Goal: Answer question/provide support: Share knowledge or assist other users

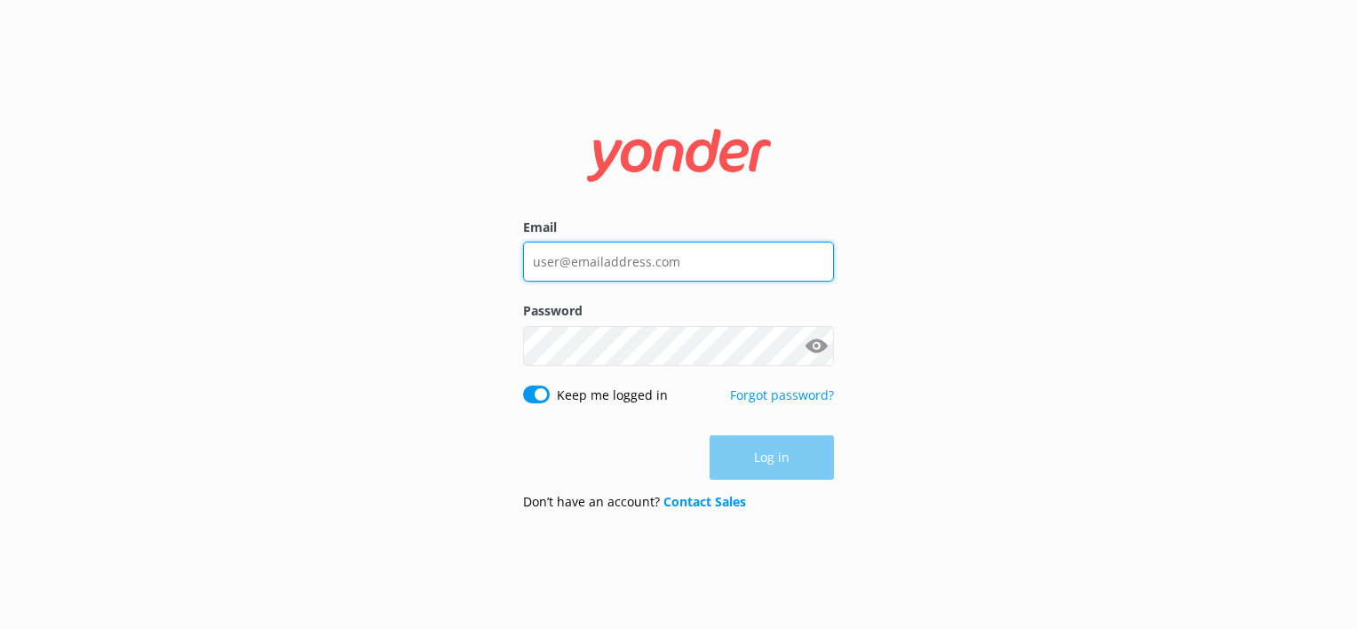
click at [581, 255] on input "Email" at bounding box center [678, 262] width 311 height 40
type input "office@beachcampingnh.com"
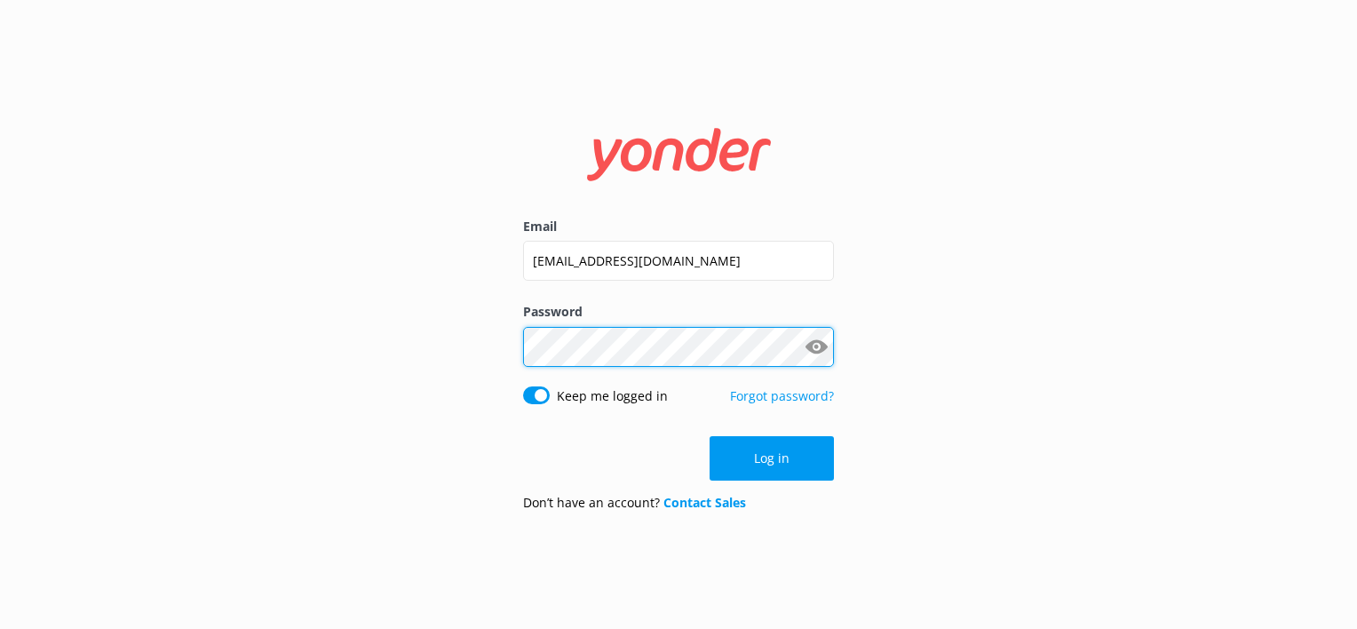
click button "Log in" at bounding box center [771, 458] width 124 height 44
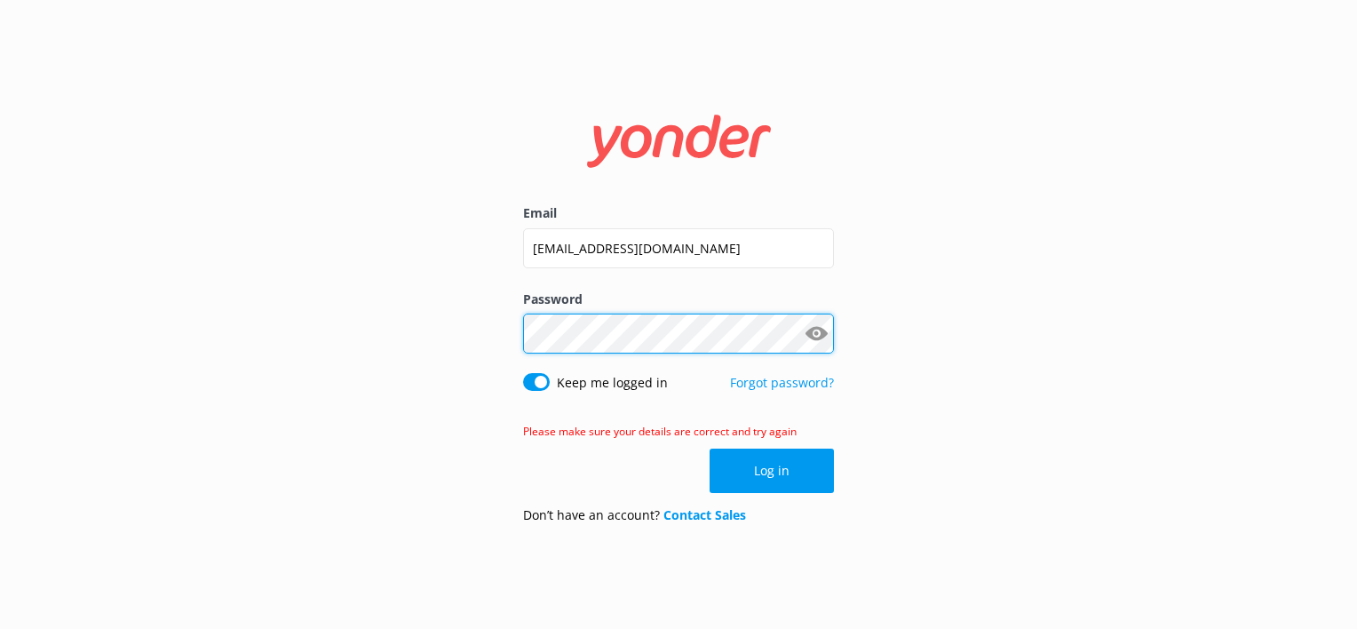
click button "Log in" at bounding box center [771, 470] width 124 height 44
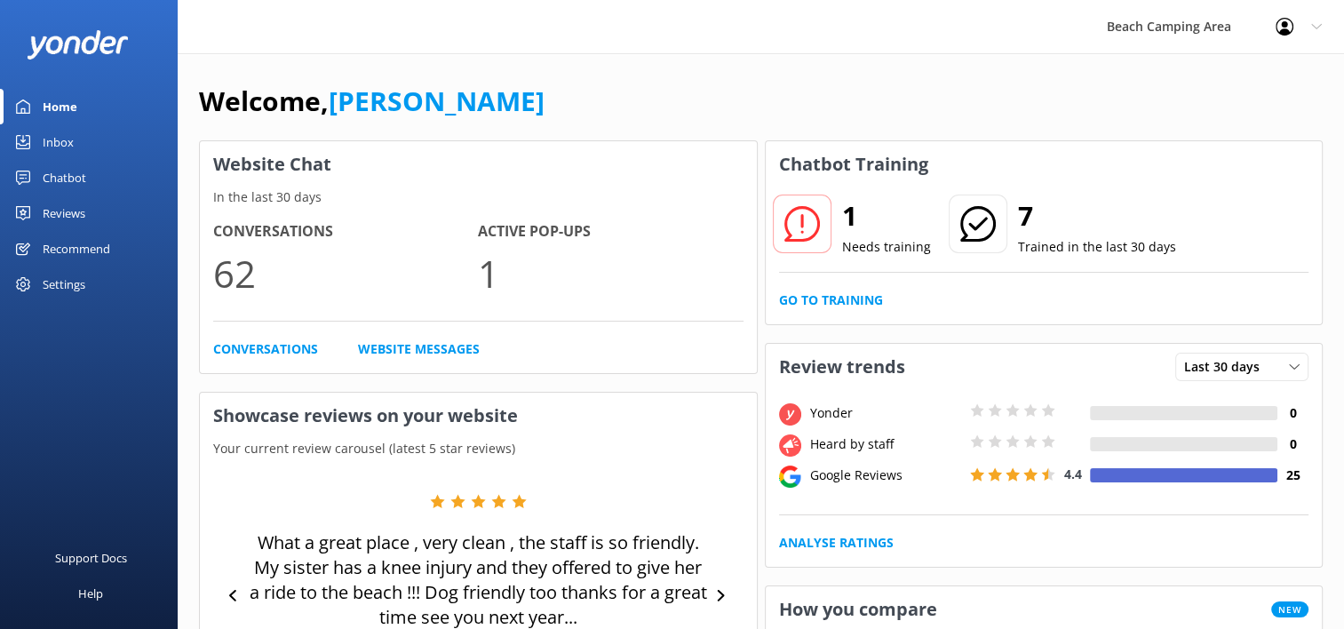
click at [31, 174] on link "Chatbot" at bounding box center [89, 178] width 178 height 36
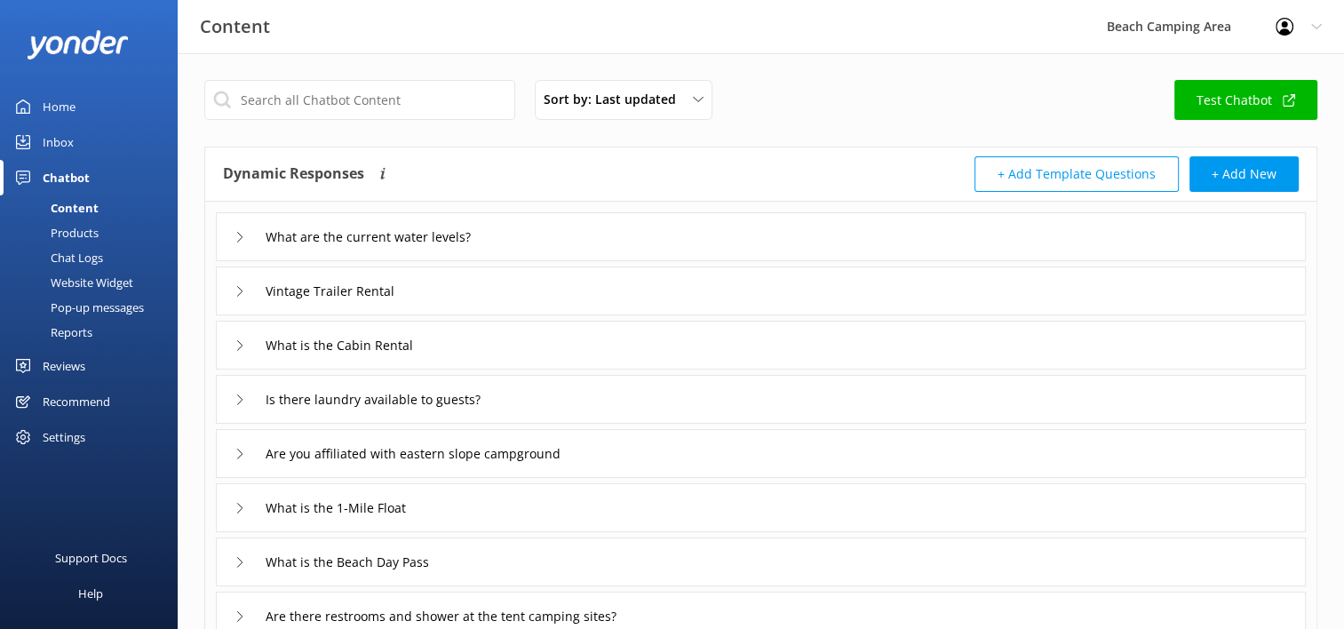
click at [67, 254] on div "Chat Logs" at bounding box center [57, 257] width 92 height 25
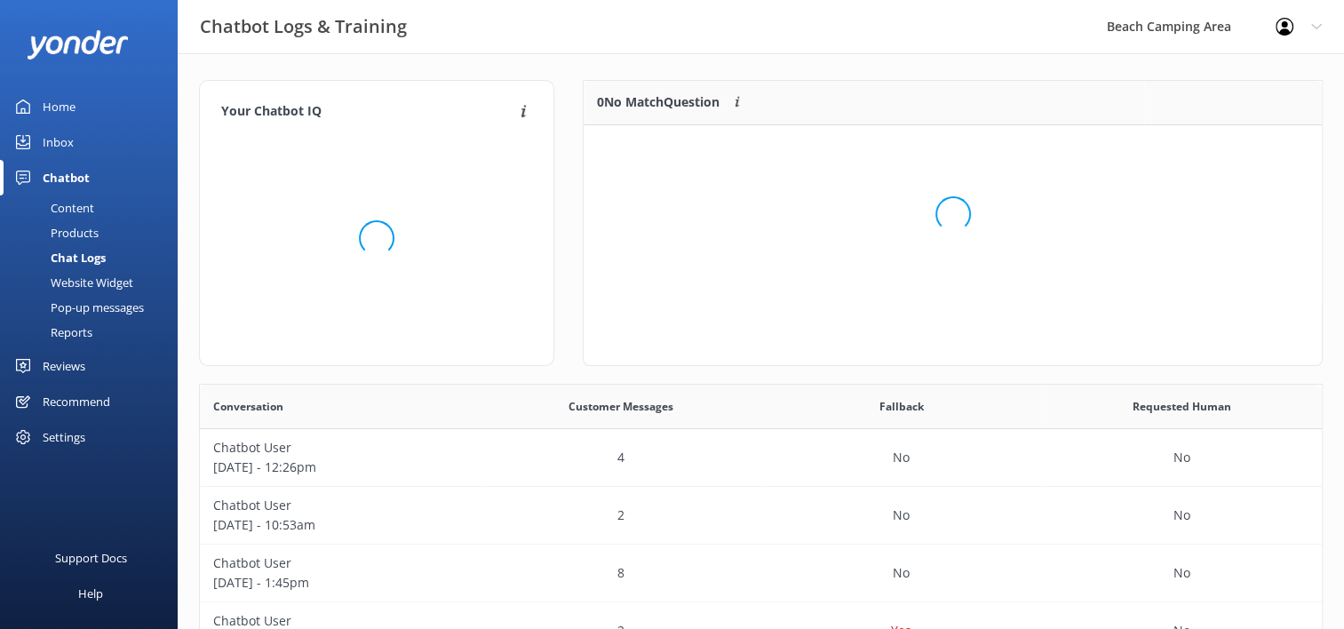
scroll to position [14, 14]
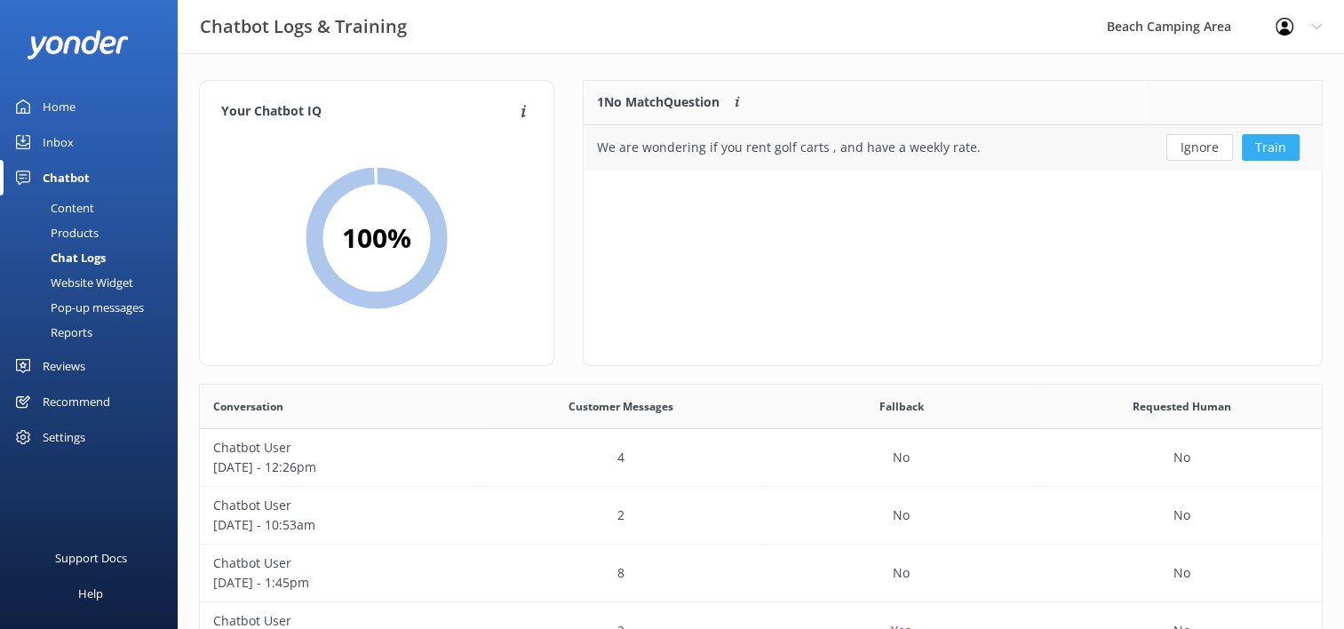
click at [1272, 147] on button "Train" at bounding box center [1270, 147] width 58 height 27
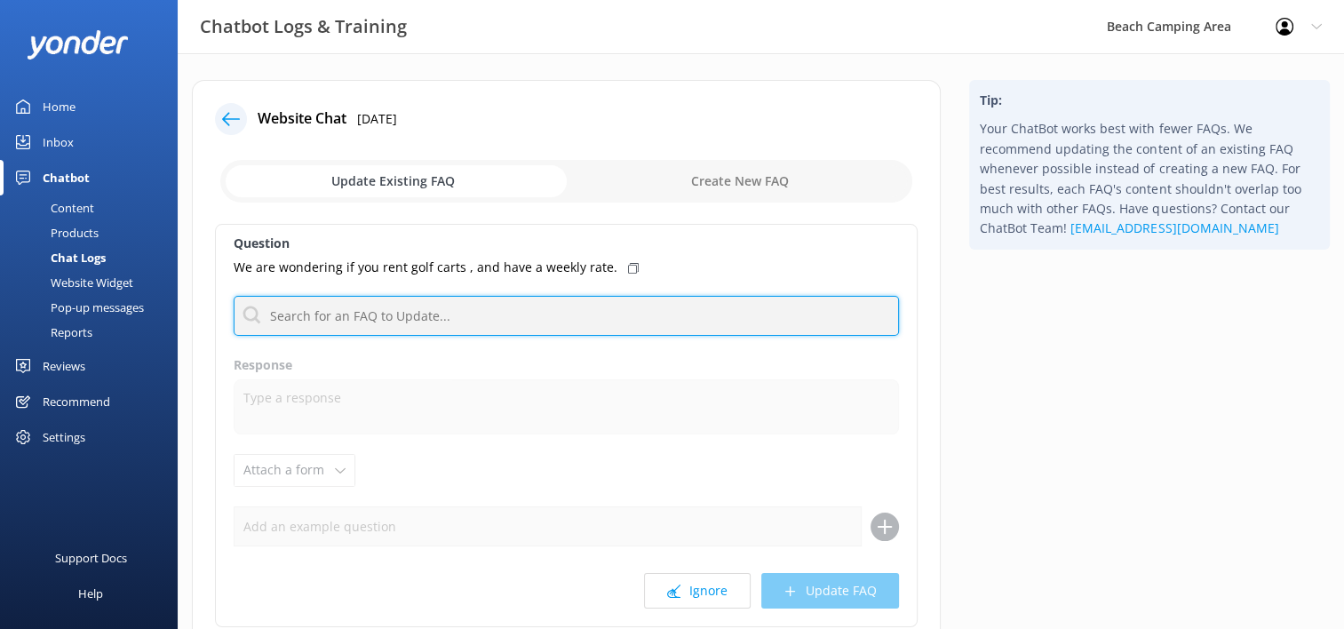
click at [447, 305] on input "text" at bounding box center [566, 316] width 665 height 40
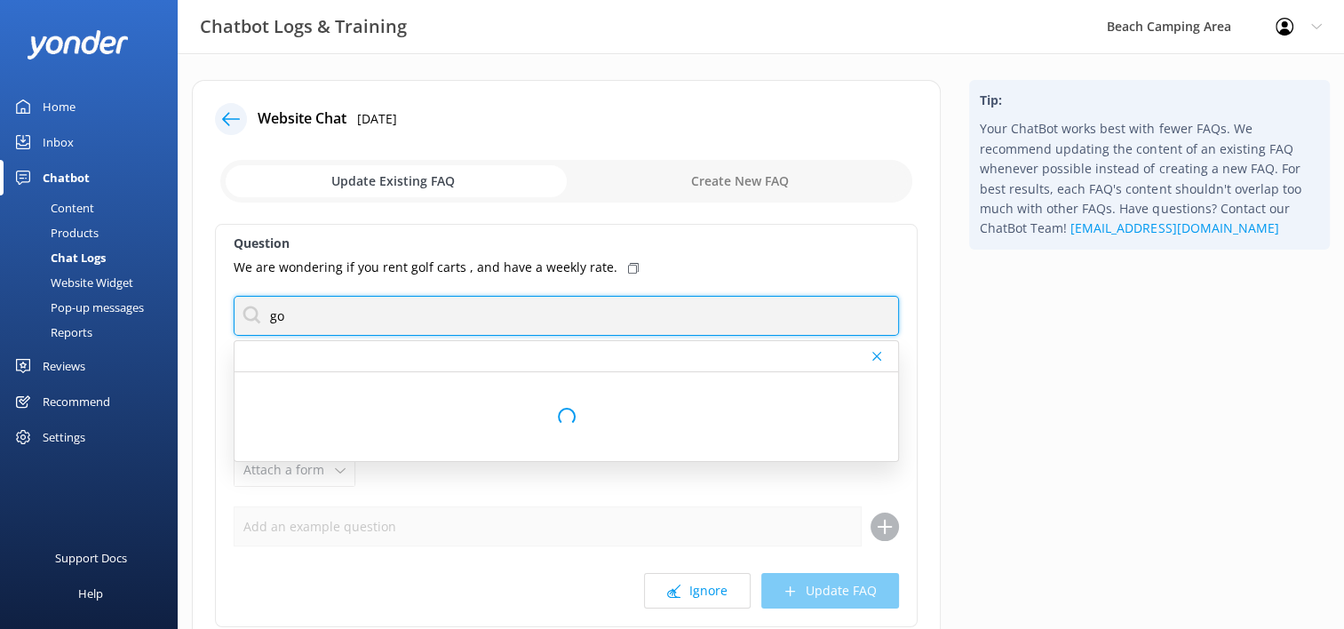
type input "g"
type input "p"
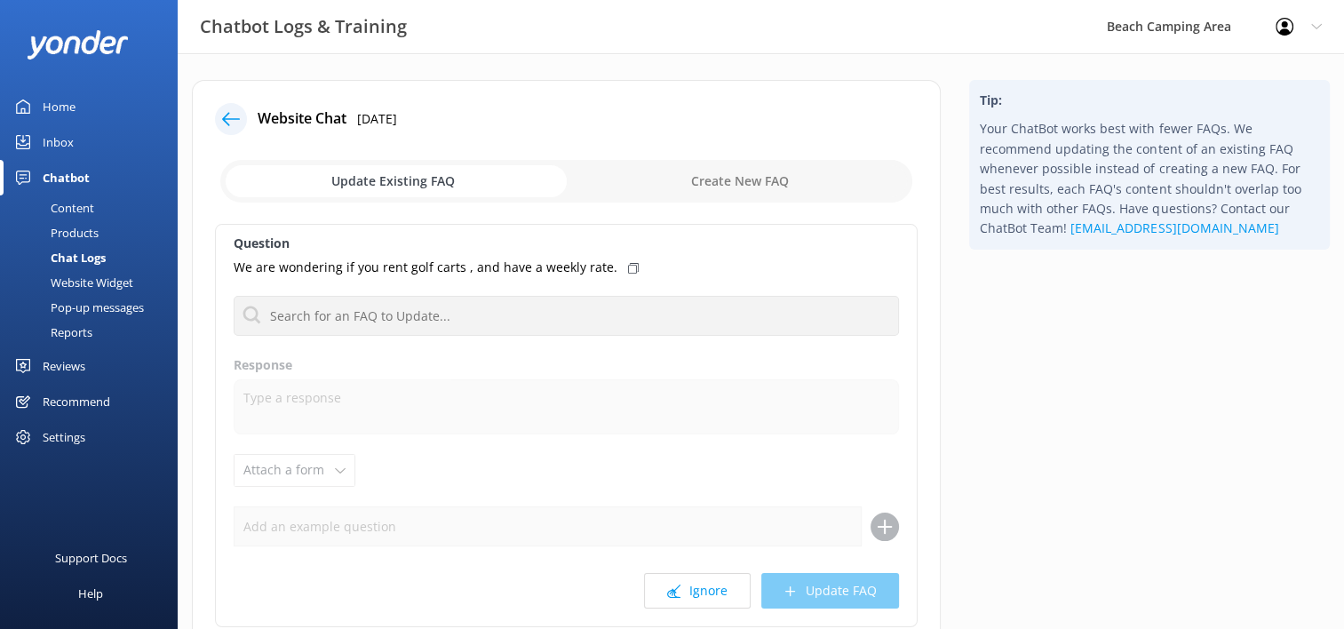
click at [69, 255] on div "Chat Logs" at bounding box center [58, 257] width 95 height 25
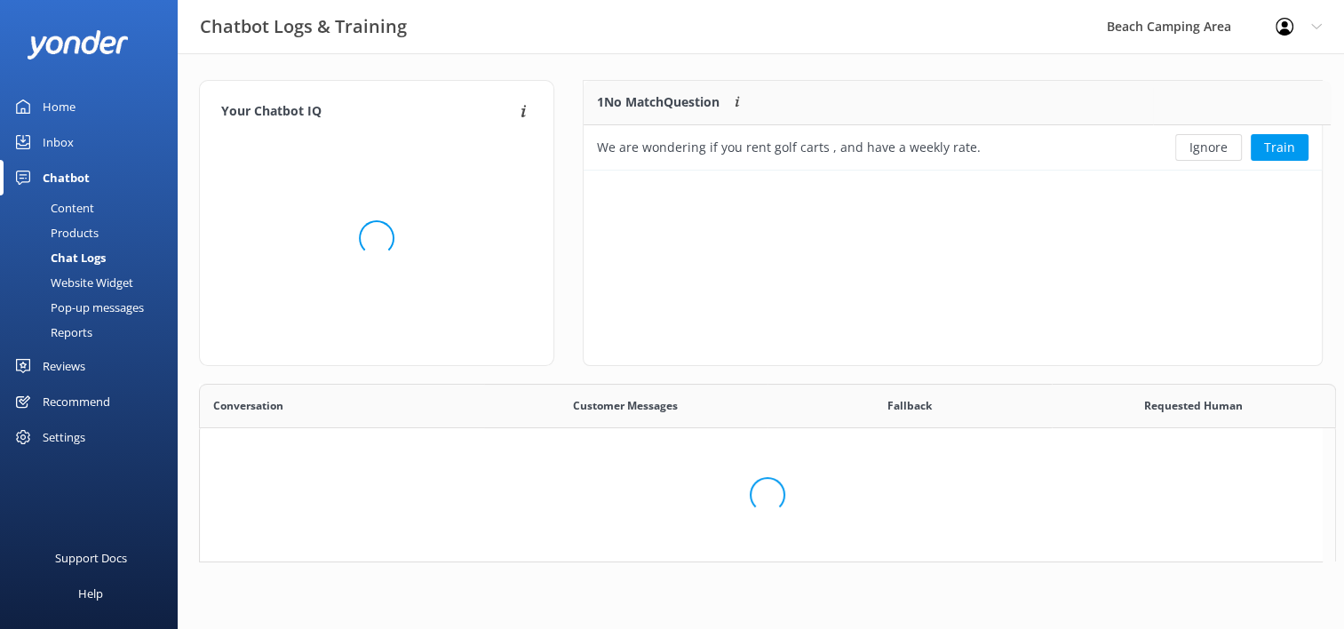
scroll to position [608, 1108]
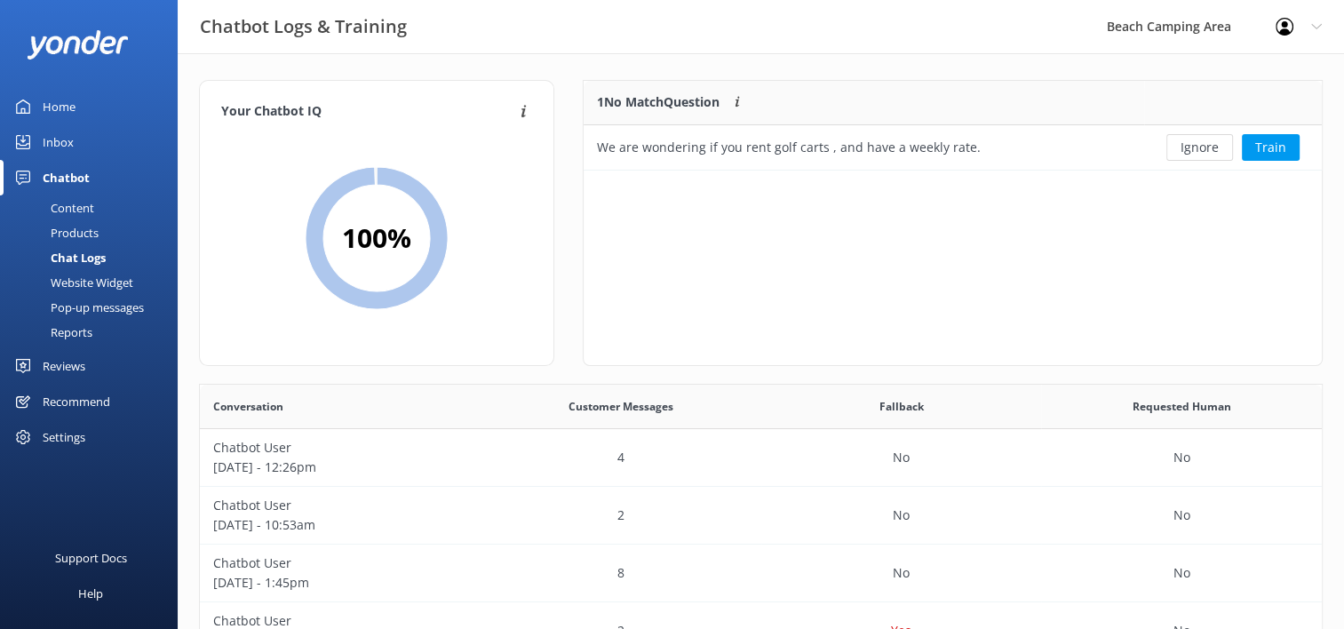
click at [71, 257] on div "Chat Logs" at bounding box center [58, 257] width 95 height 25
click at [81, 210] on div "Content" at bounding box center [52, 207] width 83 height 25
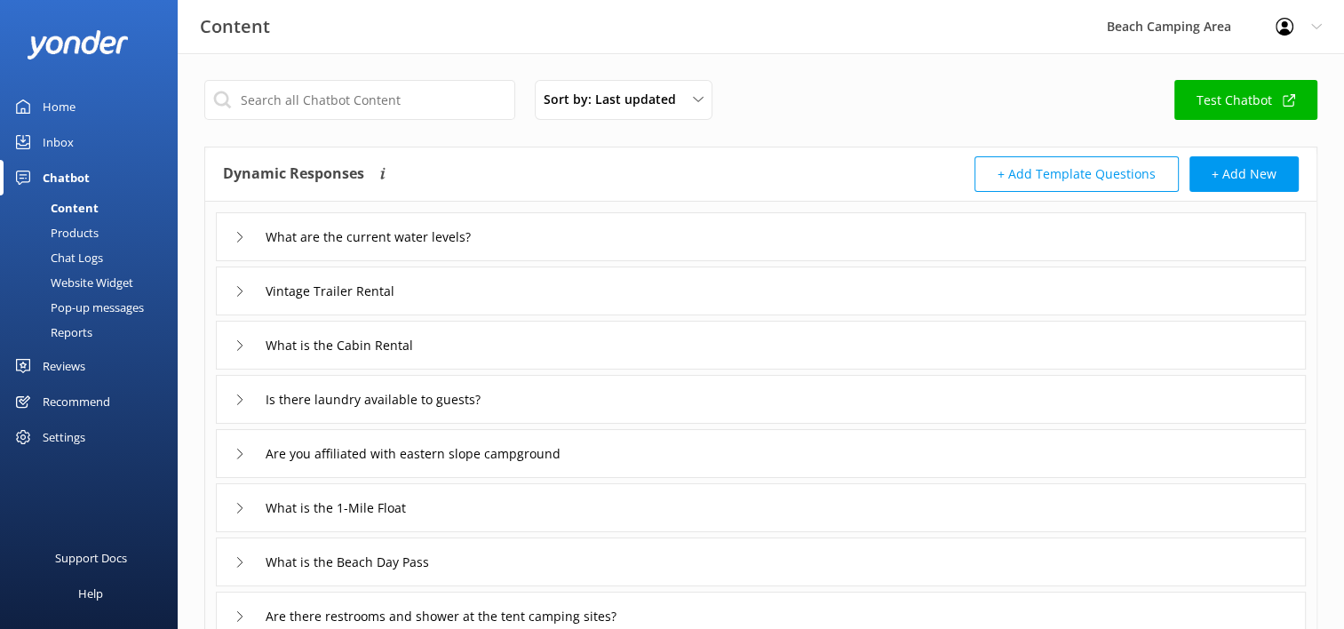
click at [238, 236] on icon at bounding box center [239, 237] width 11 height 11
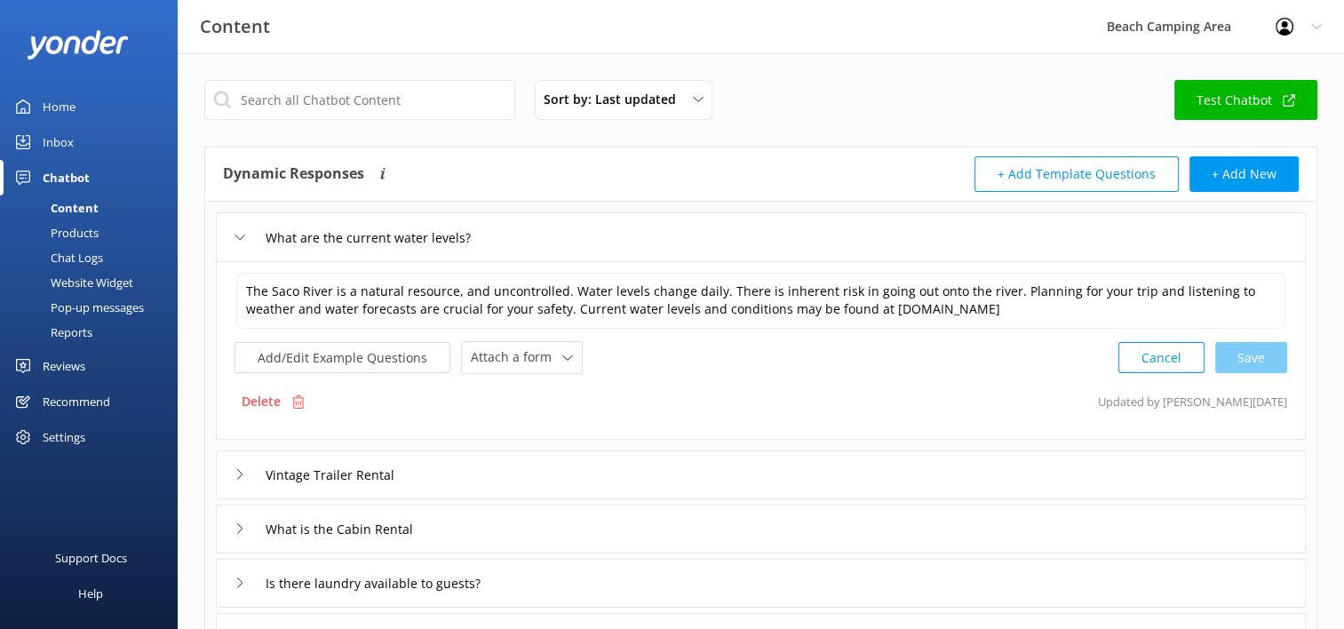
click at [238, 236] on icon at bounding box center [239, 237] width 11 height 11
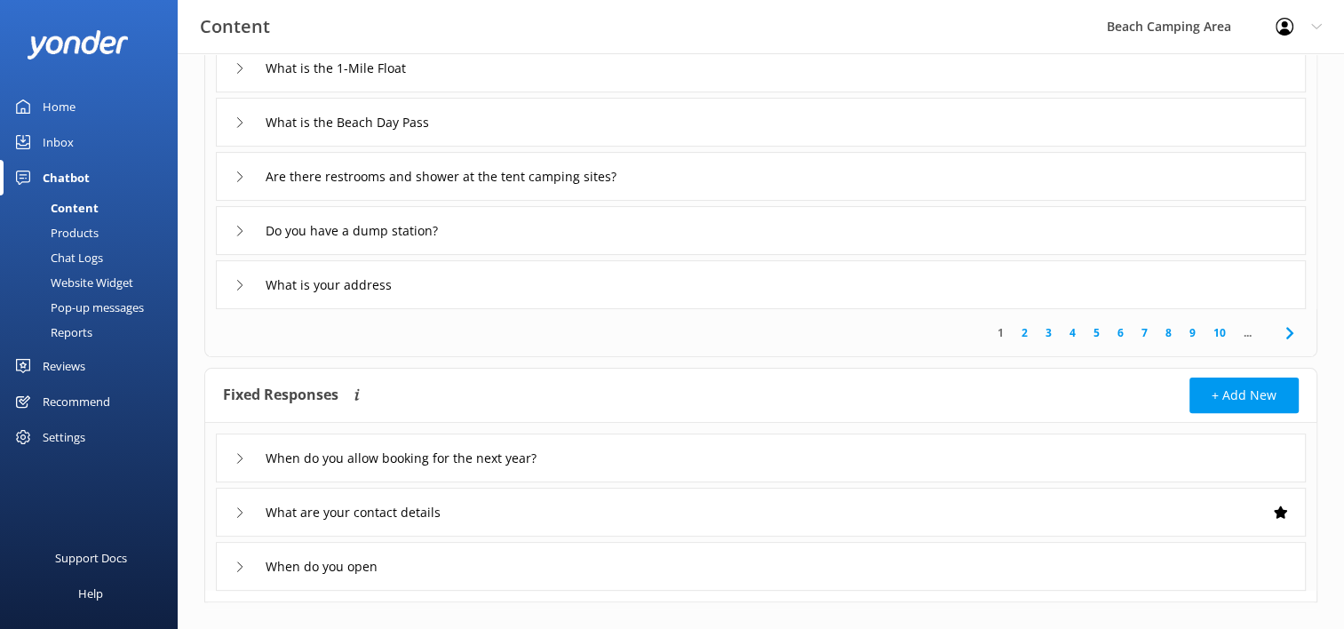
scroll to position [444, 0]
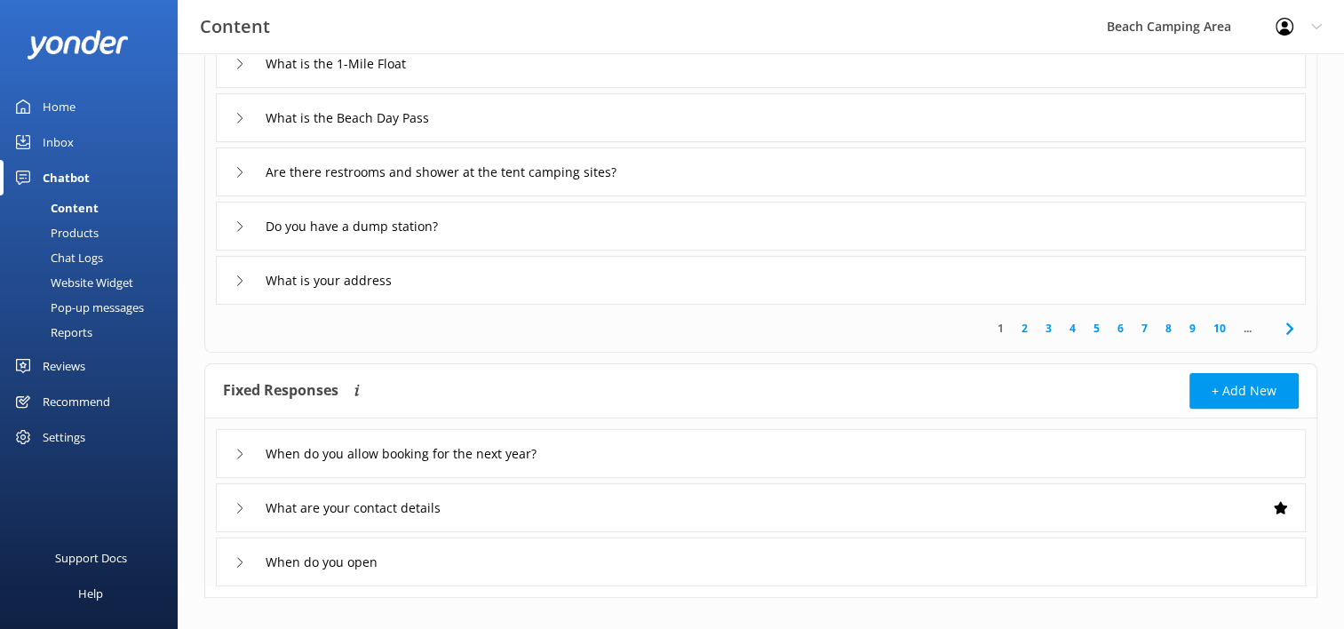
click at [1023, 323] on link "2" at bounding box center [1024, 328] width 24 height 17
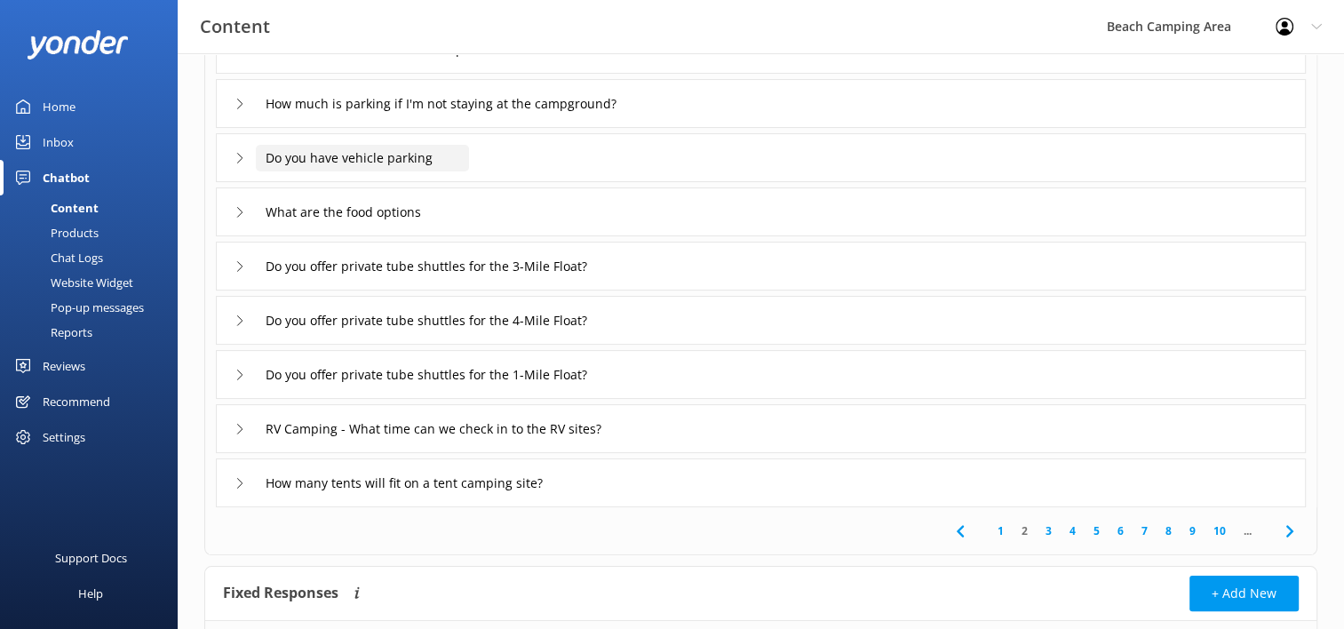
scroll to position [273, 0]
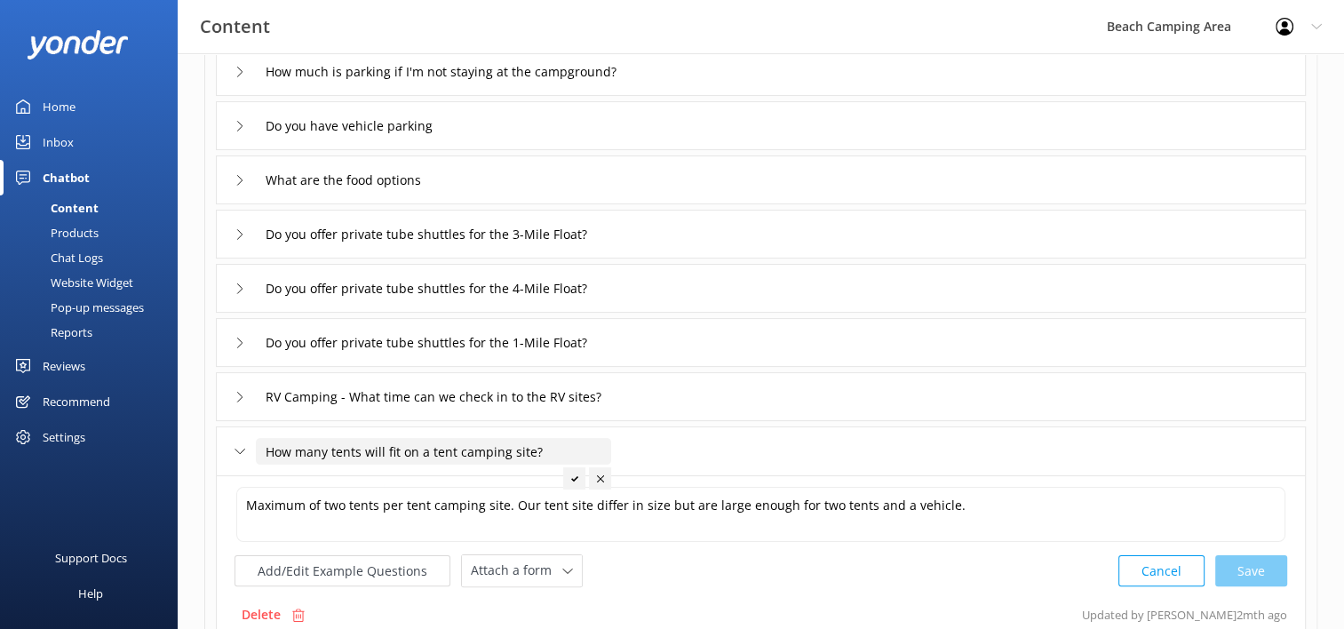
click at [398, 454] on input "How many tents will fit on a tent camping site?" at bounding box center [433, 451] width 355 height 27
click at [600, 483] on div at bounding box center [600, 478] width 22 height 22
click at [654, 448] on div "How many tents will fit on a tent camping site?" at bounding box center [761, 450] width 1090 height 49
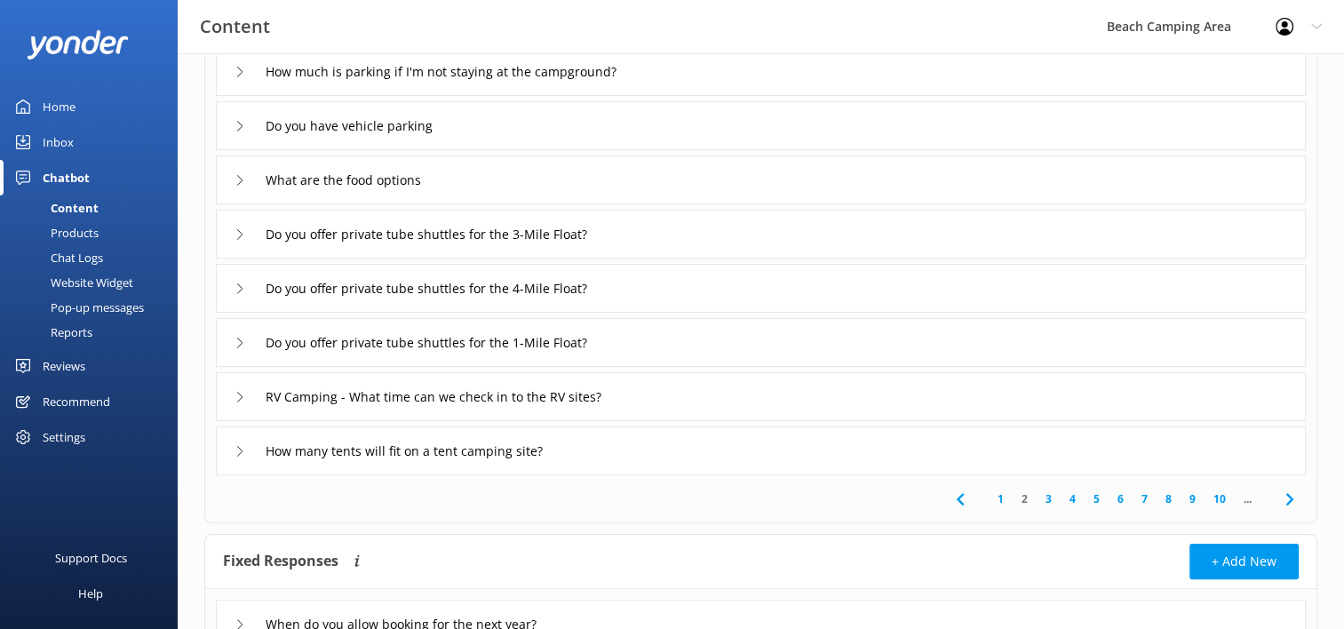
click at [1047, 494] on link "3" at bounding box center [1048, 498] width 24 height 17
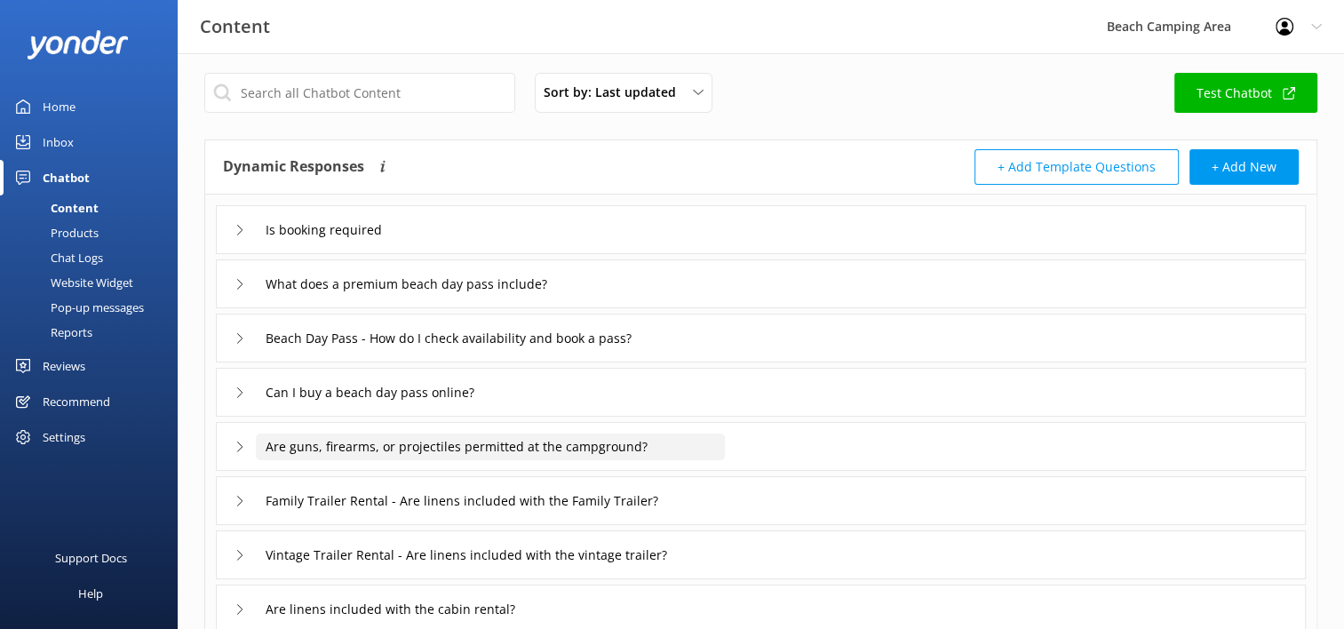
click at [419, 243] on input "Are guns, firearms, or projectiles permitted at the campground?" at bounding box center [337, 230] width 163 height 27
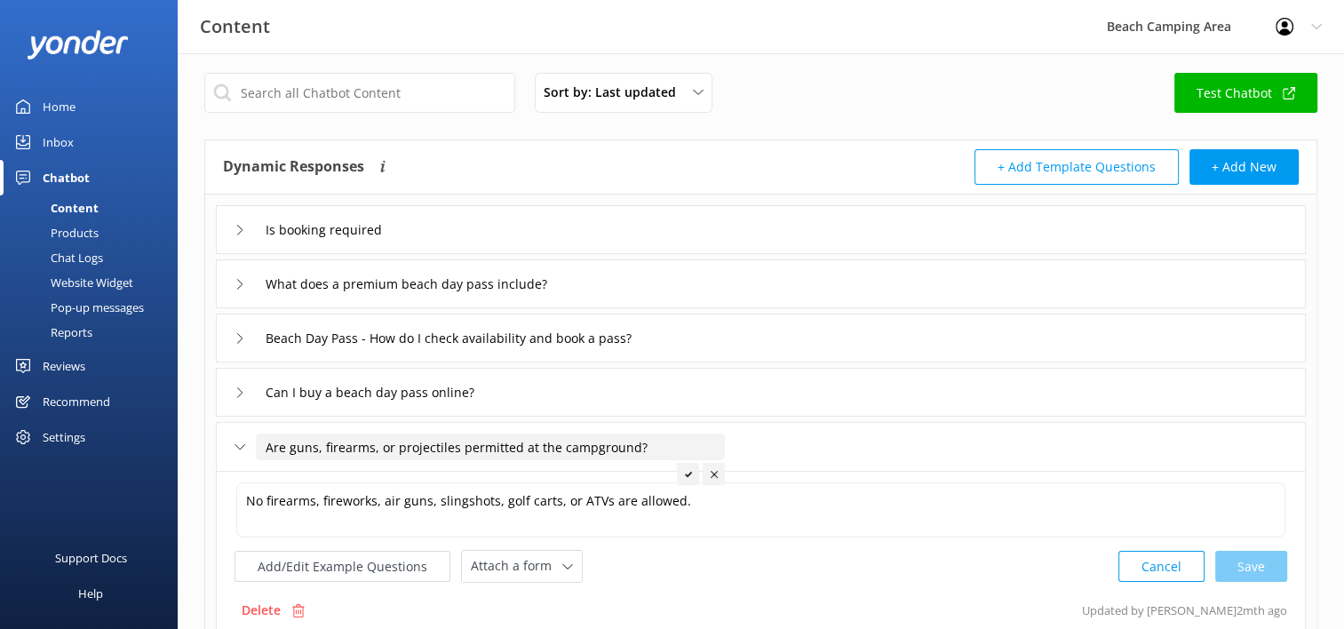
click at [377, 448] on input "Are guns, firearms, or projectiles permitted at the campground?" at bounding box center [490, 446] width 469 height 27
click at [437, 451] on input "Are guns, firearms, projectiles permitted at the campground?" at bounding box center [480, 446] width 448 height 27
click at [1235, 568] on div "Cancel Save" at bounding box center [1202, 566] width 169 height 33
type input "Are guns, firearms, or projectiles permitted at the campground?"
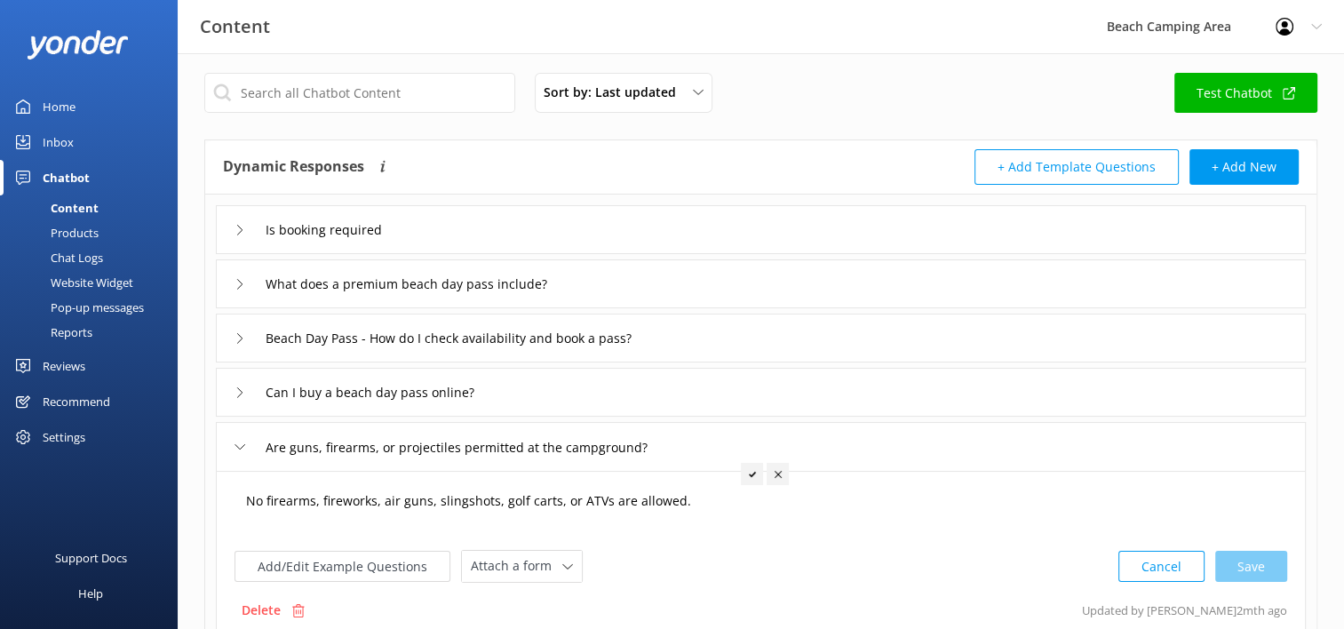
click at [762, 527] on textarea "No firearms, fireworks, air guns, slingshots, golf carts, or ATVs are allowed." at bounding box center [760, 509] width 1049 height 55
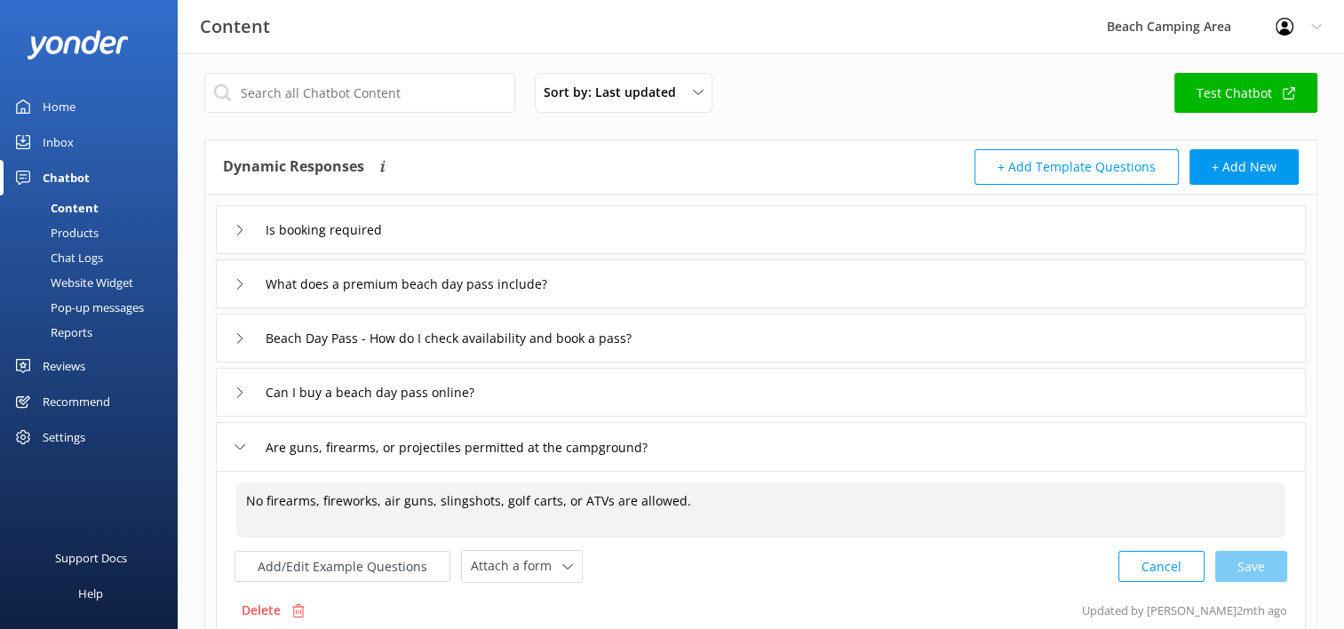
click at [1233, 567] on div "Cancel Save" at bounding box center [1202, 566] width 169 height 33
type textarea "No firearms, fireworks, air guns, slingshots, golf carts, or ATVs are allowed."
click at [417, 449] on input "Are guns, firearms, or projectiles permitted at the campground?" at bounding box center [490, 446] width 469 height 27
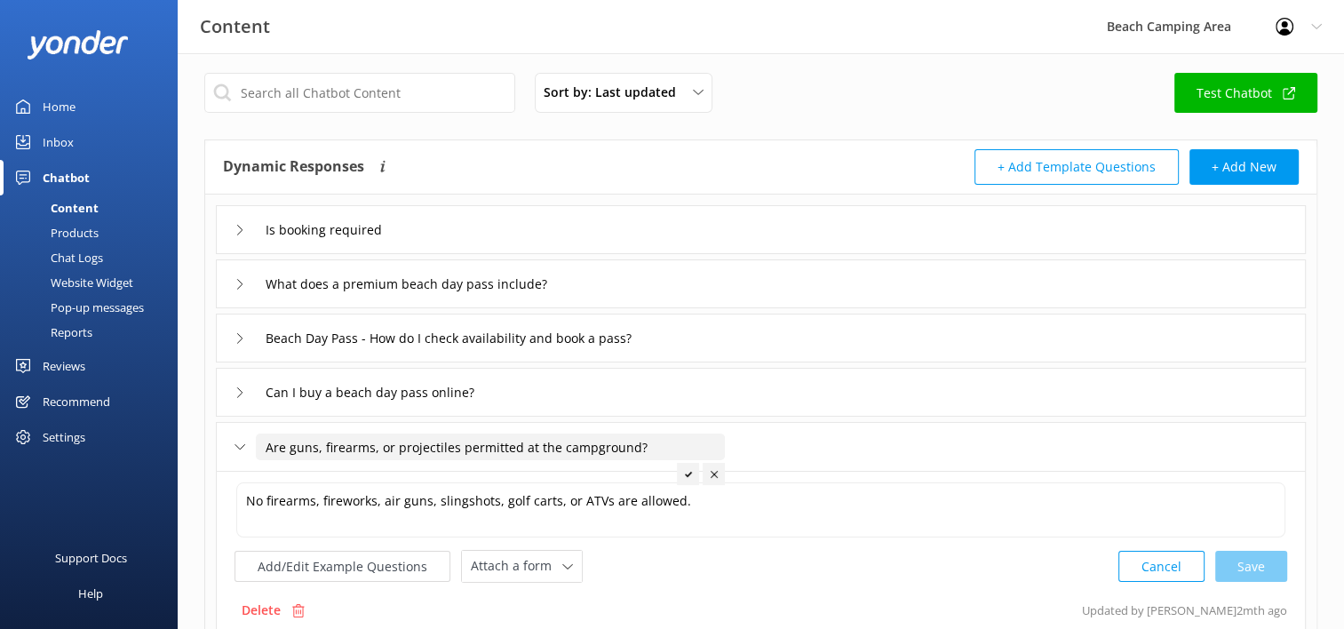
click at [1271, 569] on div "Cancel Save" at bounding box center [1202, 566] width 169 height 33
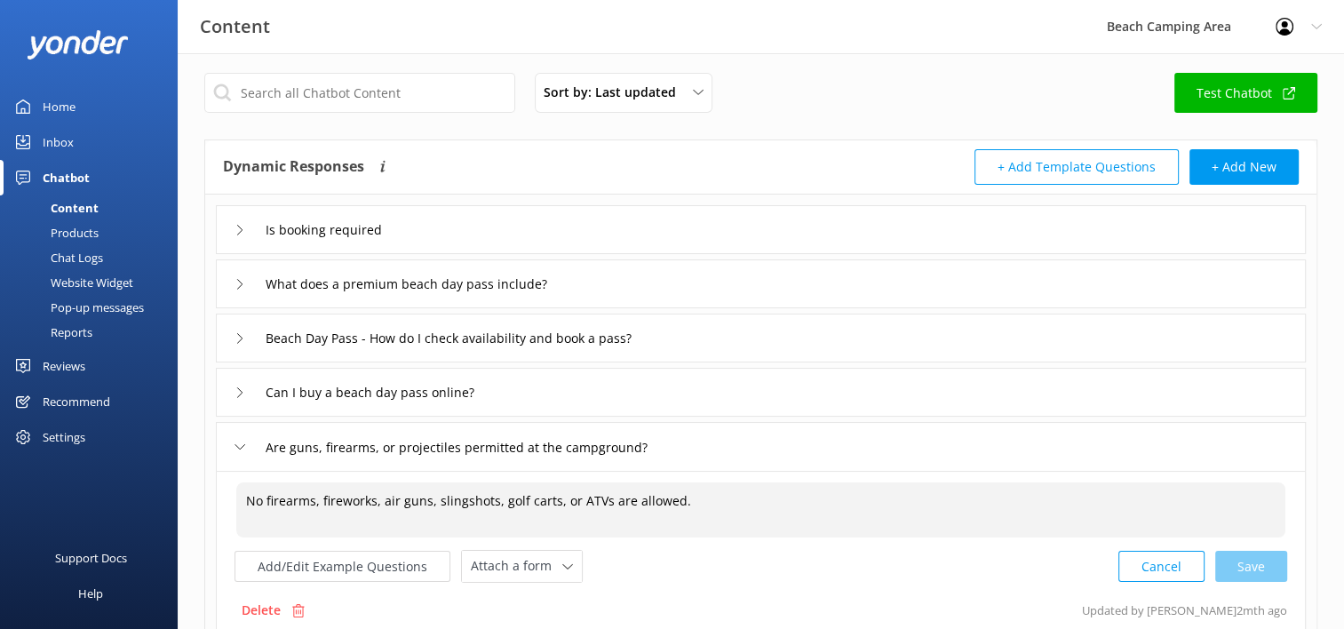
click at [601, 501] on textarea "No firearms, fireworks, air guns, slingshots, golf carts, or ATVs are allowed." at bounding box center [760, 509] width 1049 height 55
click at [942, 526] on textarea "No firearms, fireworks, air guns, slingshots, golf carts, or ATVs are allowed." at bounding box center [760, 509] width 1049 height 55
click at [851, 412] on div "Can I buy a beach day pass online?" at bounding box center [761, 392] width 1090 height 49
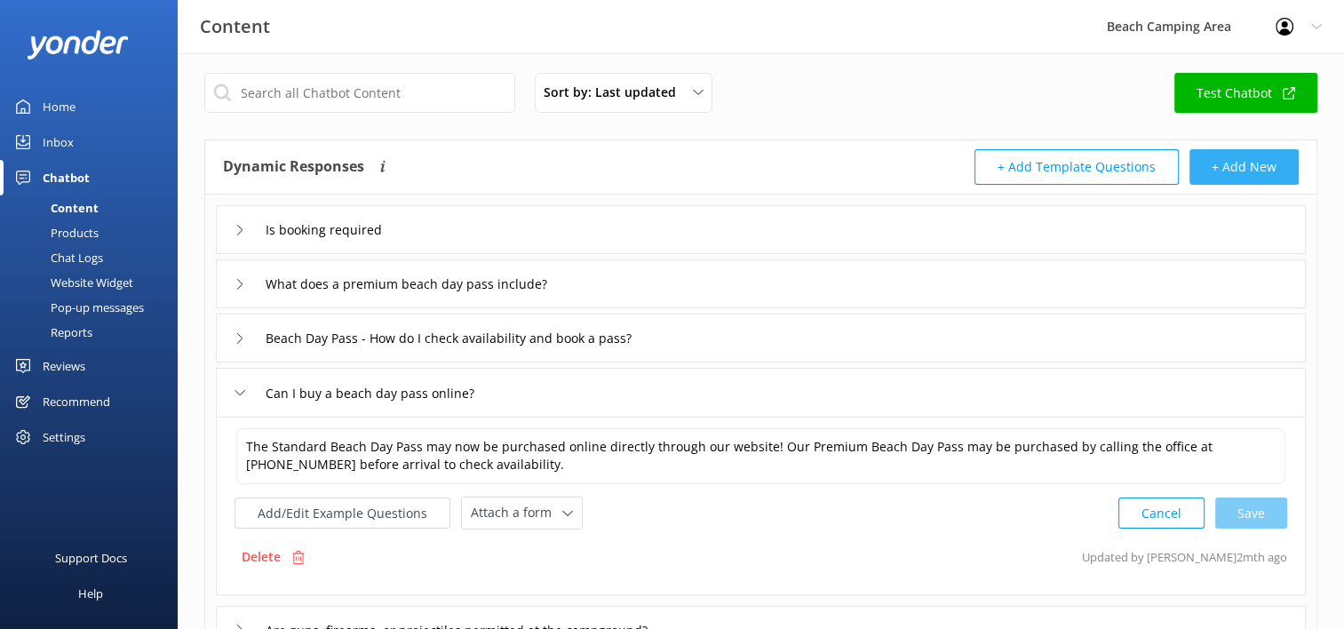
click at [1236, 162] on button "+ Add New" at bounding box center [1243, 167] width 109 height 36
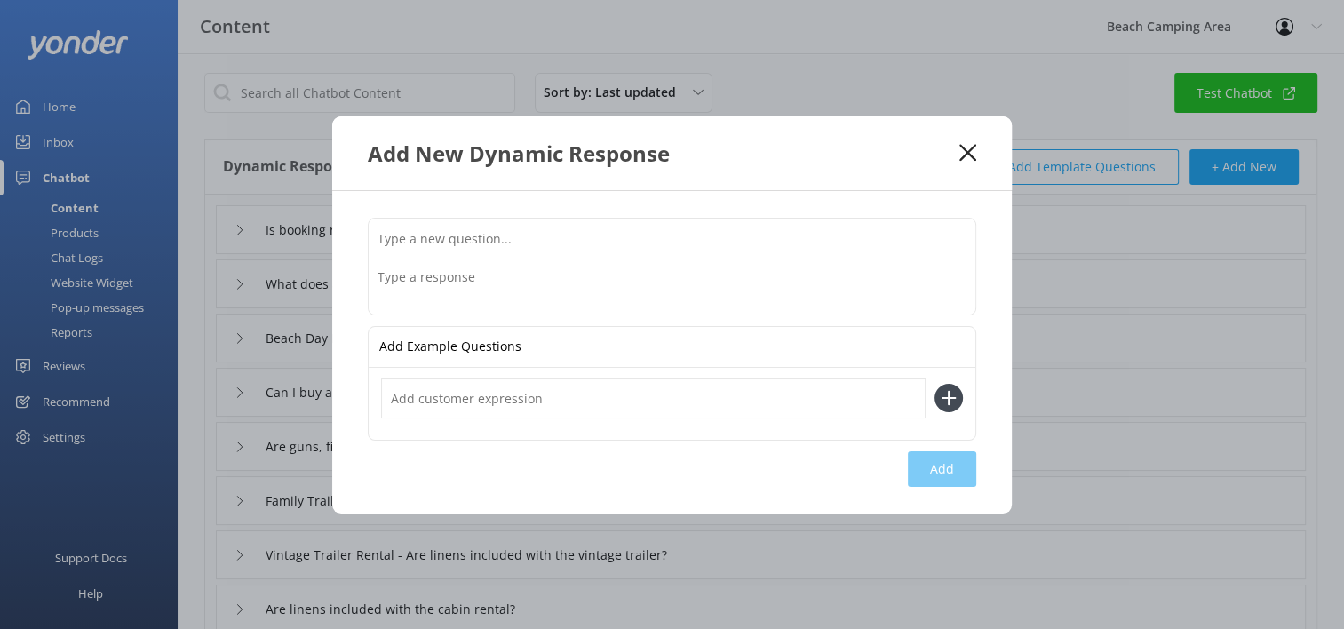
click at [583, 248] on input "text" at bounding box center [672, 238] width 606 height 40
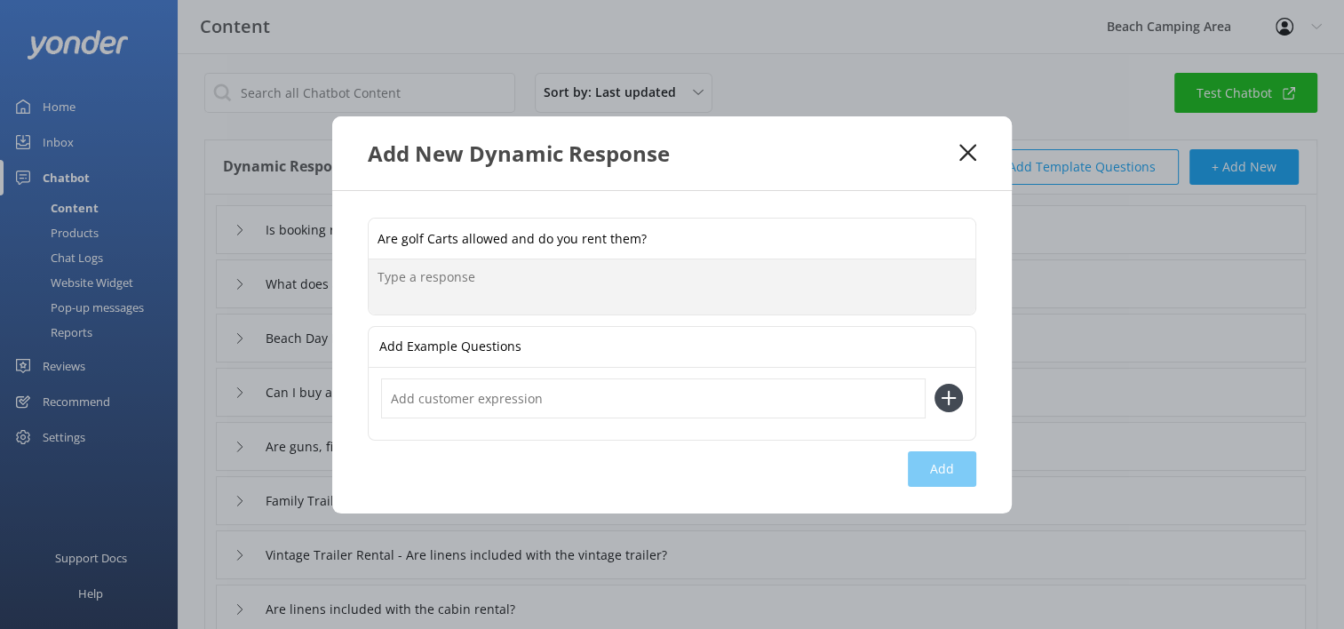
click at [610, 289] on textarea at bounding box center [672, 286] width 606 height 55
click at [403, 239] on input "Are golf Carts allowed and do you rent them?" at bounding box center [672, 238] width 606 height 40
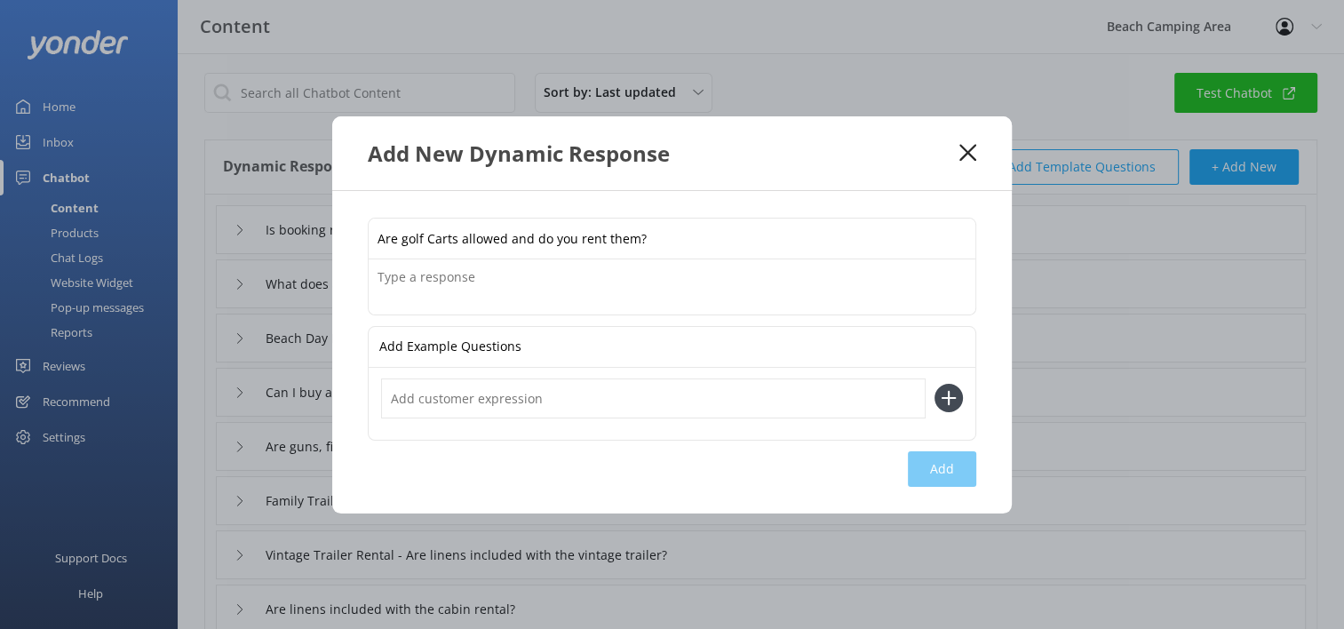
click at [434, 242] on input "Are golf Carts allowed and do you rent them?" at bounding box center [672, 238] width 606 height 40
type input "Are golf carts allowed and do you rent them?"
click at [440, 280] on textarea at bounding box center [672, 286] width 606 height 55
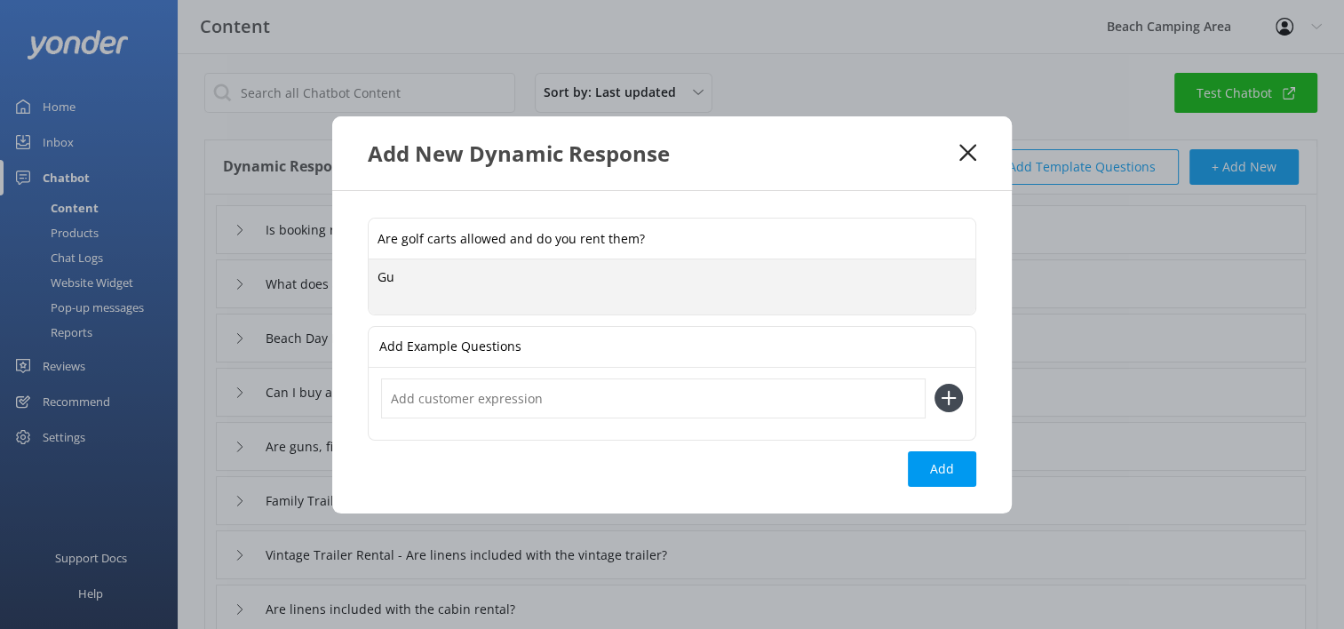
type textarea "G"
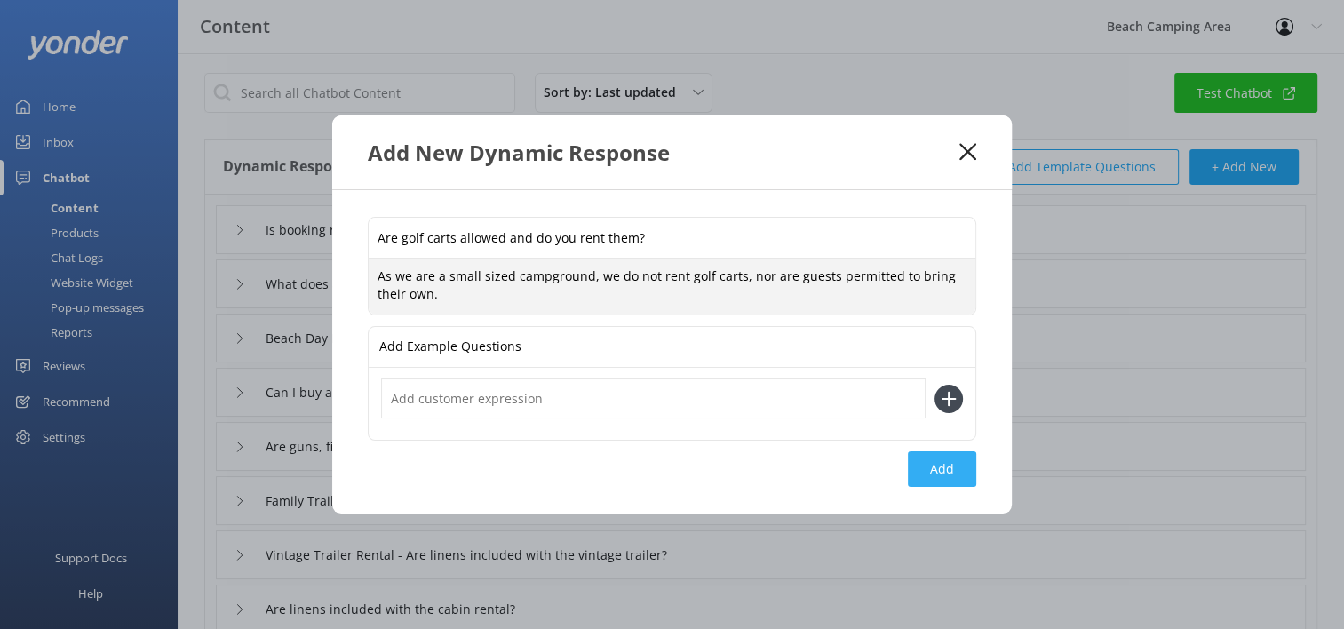
type textarea "As we are a small sized campground, we do not rent golf carts, nor are guests p…"
click at [939, 475] on button "Add" at bounding box center [942, 469] width 68 height 36
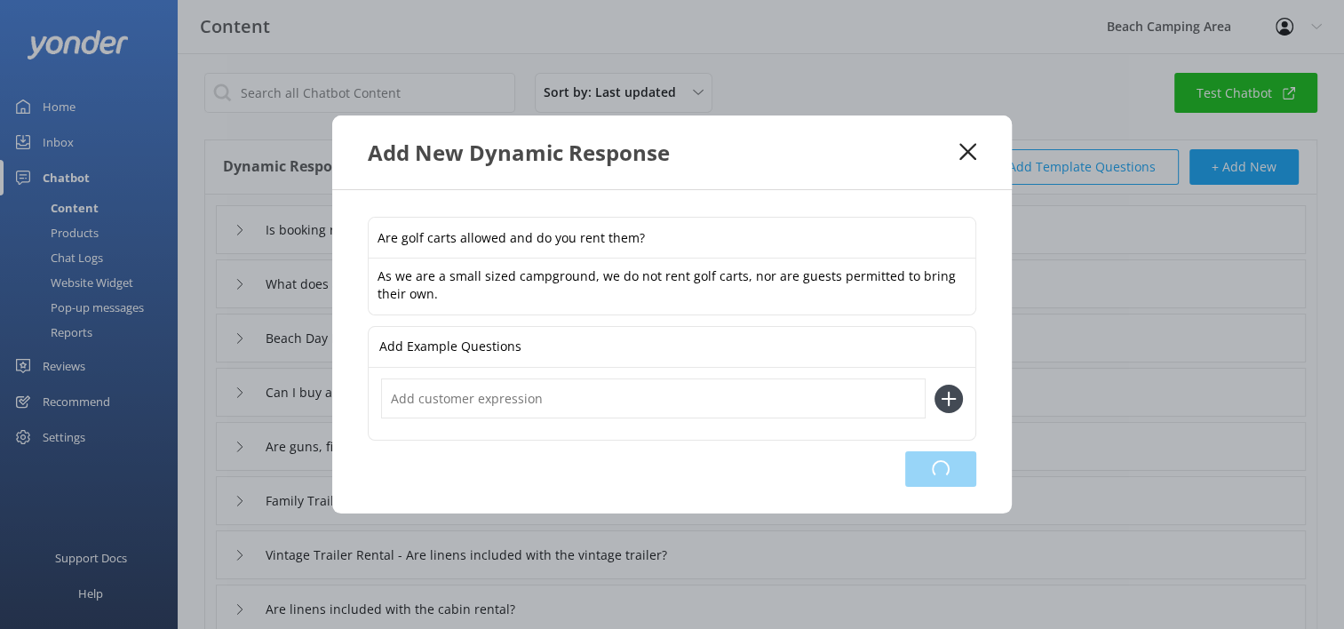
type input "Are golf carts allowed and do you rent them?"
type input "Is booking required"
type input "What does a premium beach day pass include?"
type input "Beach Day Pass - How do I check availability and book a pass?"
type input "Can I buy a beach day pass online?"
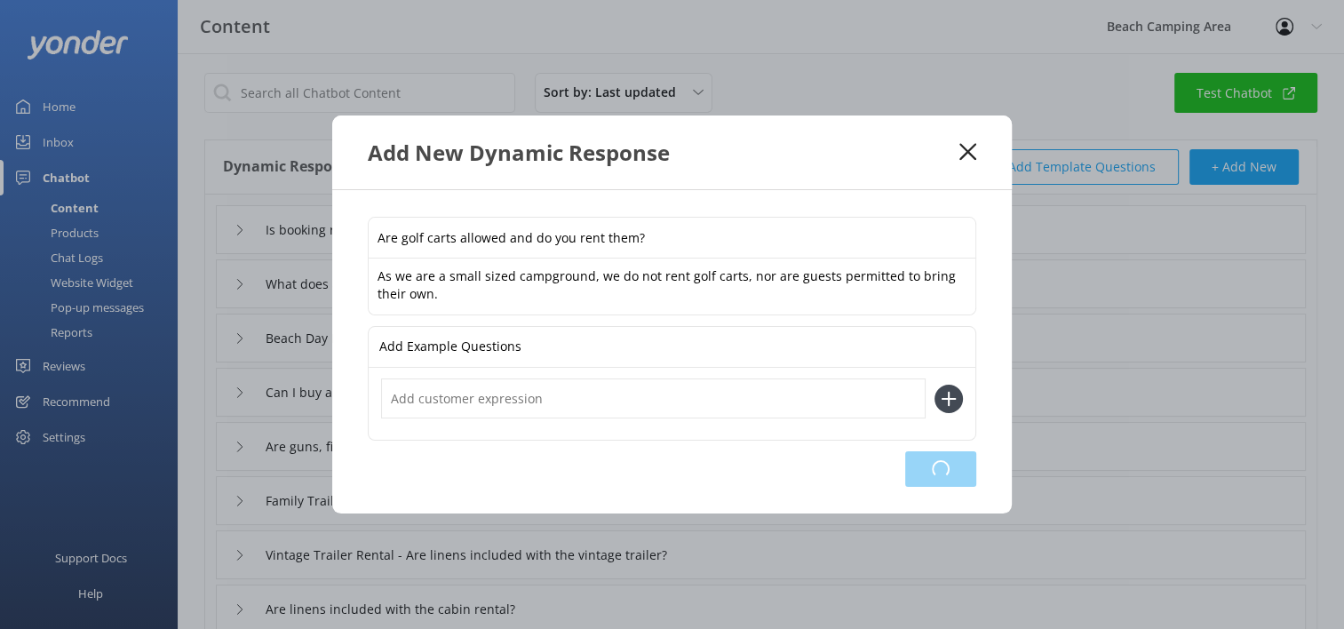
type input "Are guns, firearms, or projectiles permitted at the campground?"
type input "Family Trailer Rental - Are linens included with the Family Trailer?"
type input "Vintage Trailer Rental - Are linens included with the vintage trailer?"
type input "Are linens included with the cabin rental?"
type input "Is the bathhouse always open?"
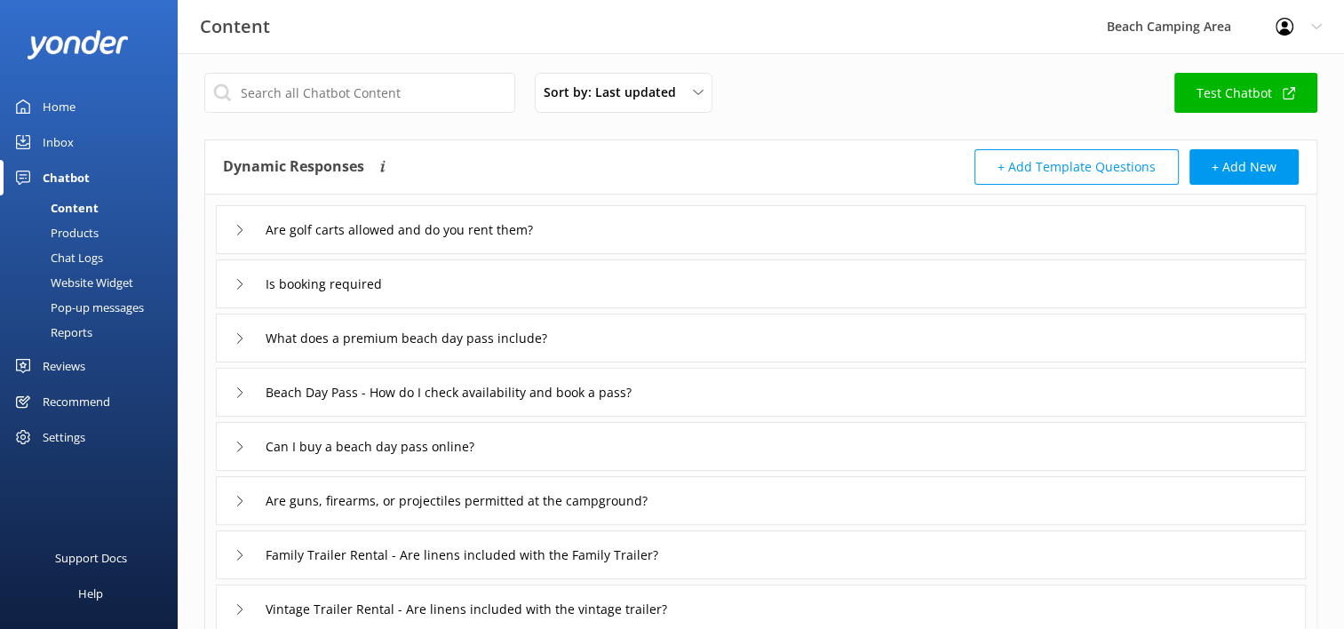
click at [67, 181] on div "Chatbot" at bounding box center [66, 178] width 47 height 36
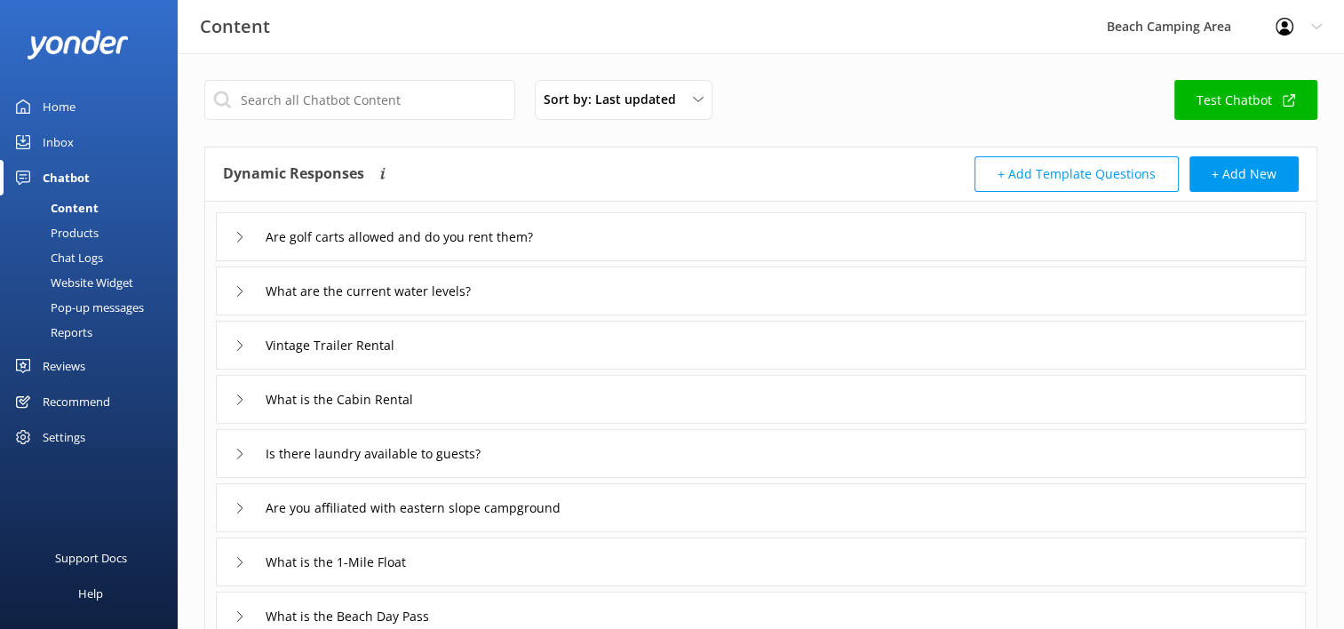
click at [46, 255] on div "Chat Logs" at bounding box center [57, 257] width 92 height 25
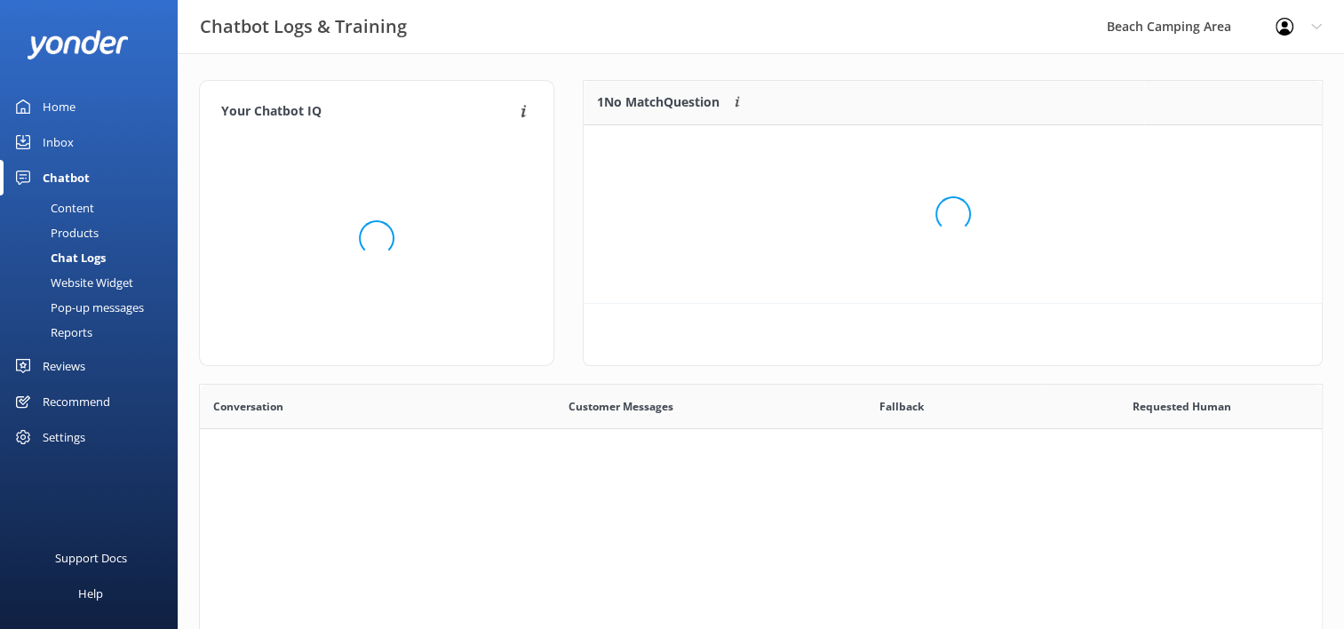
scroll to position [14, 14]
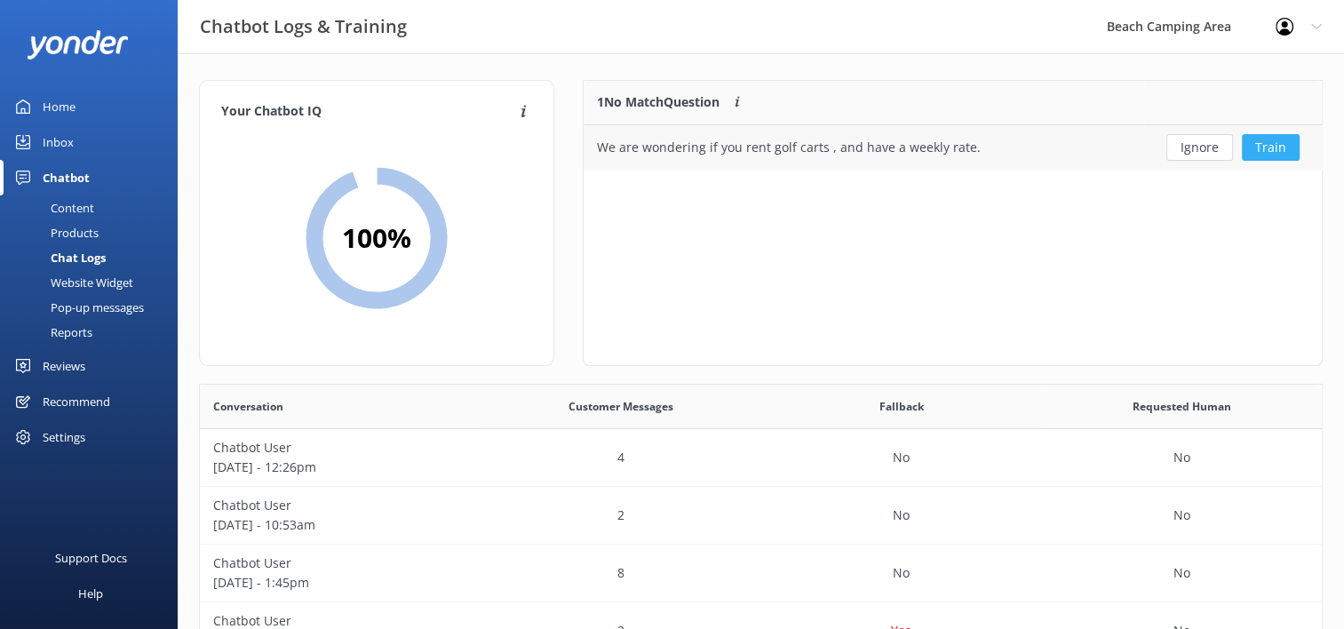
click at [1260, 146] on button "Train" at bounding box center [1270, 147] width 58 height 27
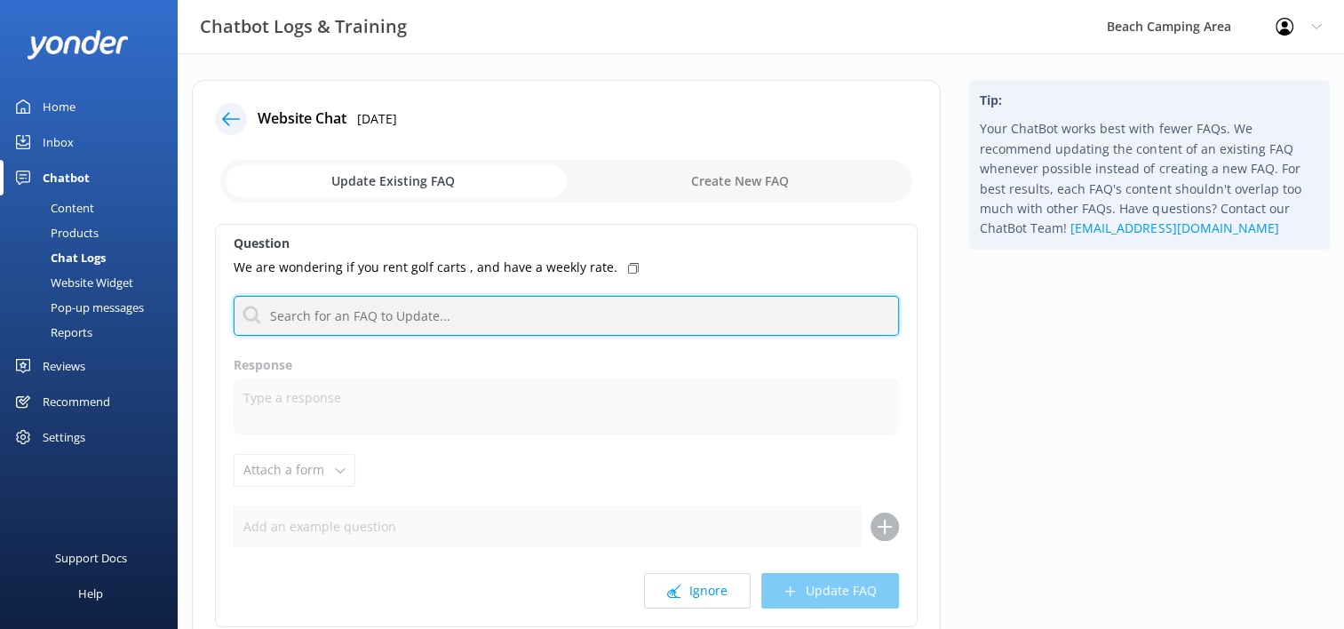
click at [444, 305] on input "text" at bounding box center [566, 316] width 665 height 40
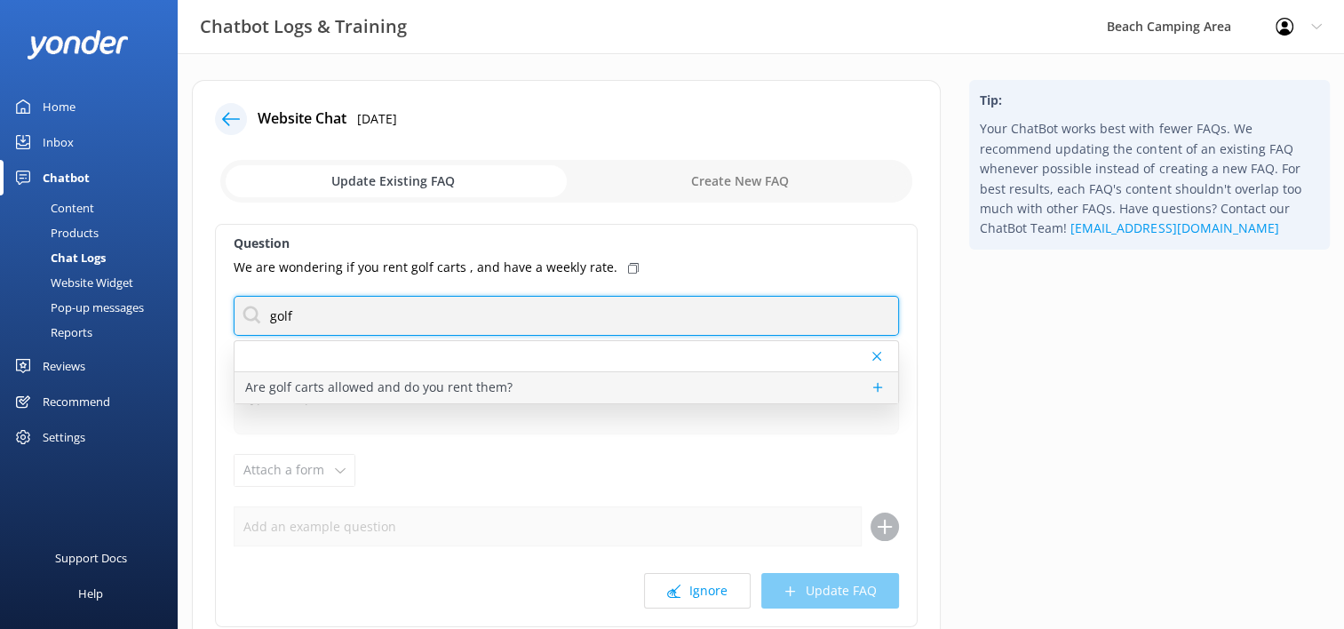
type input "golf"
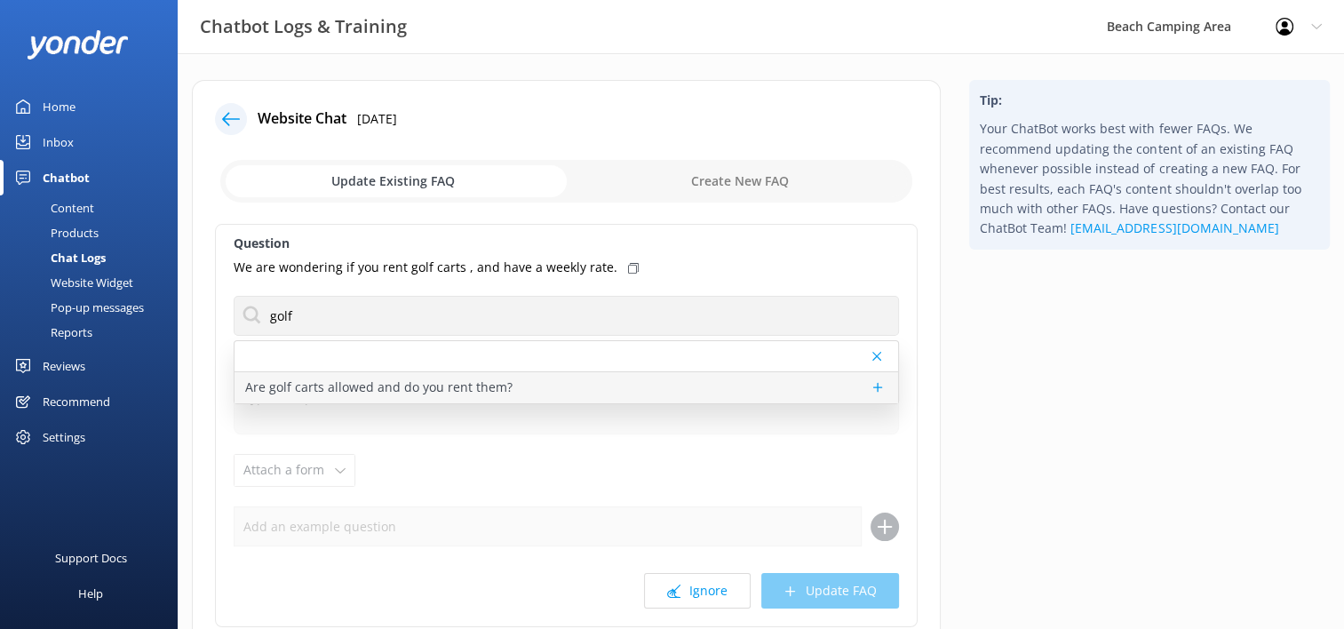
click at [405, 395] on p "Are golf carts allowed and do you rent them?" at bounding box center [378, 387] width 267 height 20
type textarea "As we are a small sized campground, we do not rent golf carts, nor are guests p…"
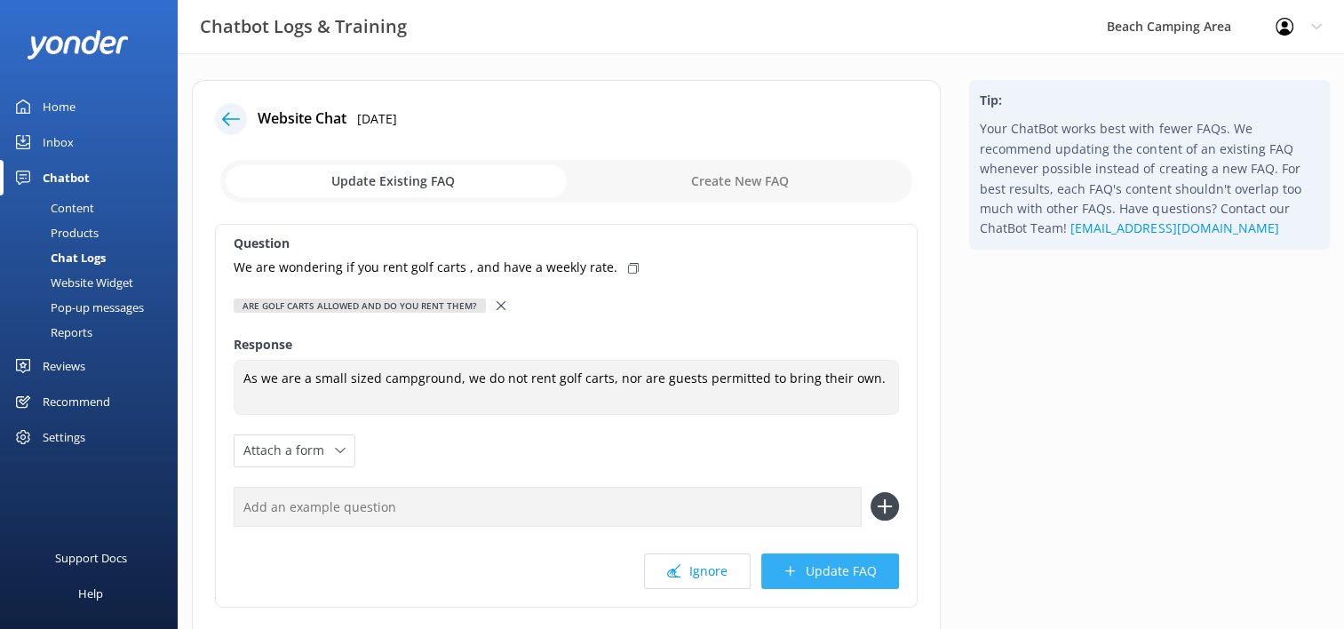
click at [819, 568] on button "Update FAQ" at bounding box center [830, 571] width 138 height 36
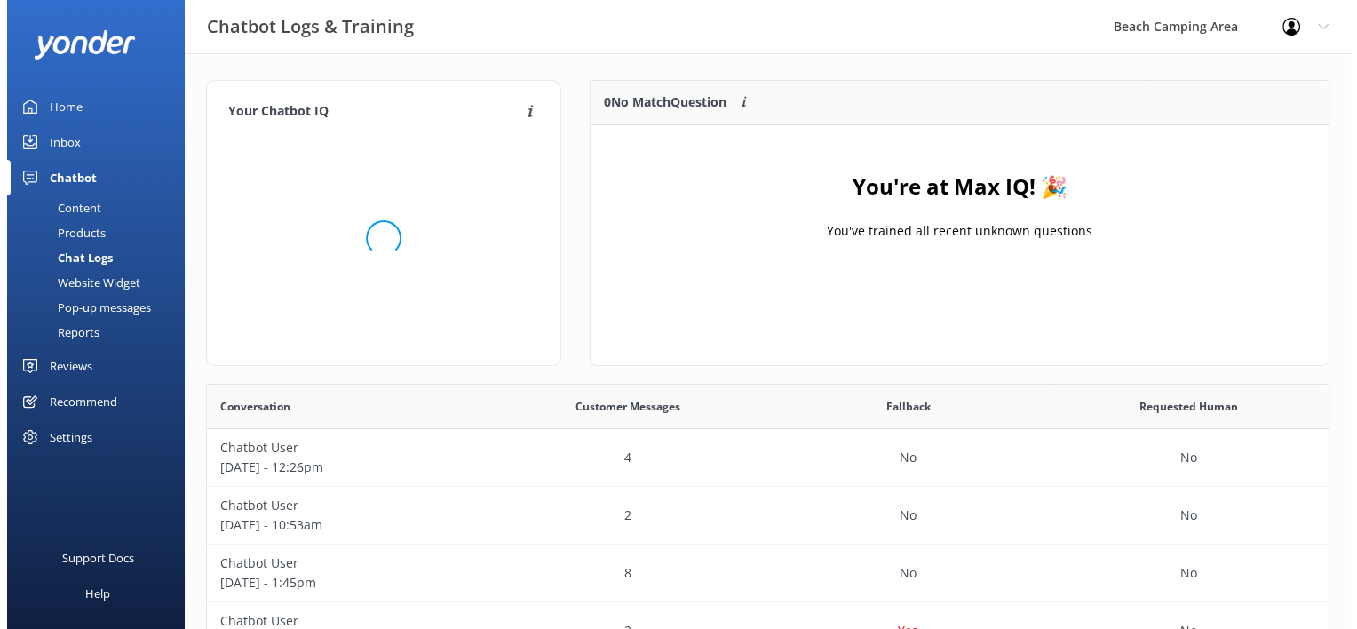
scroll to position [208, 724]
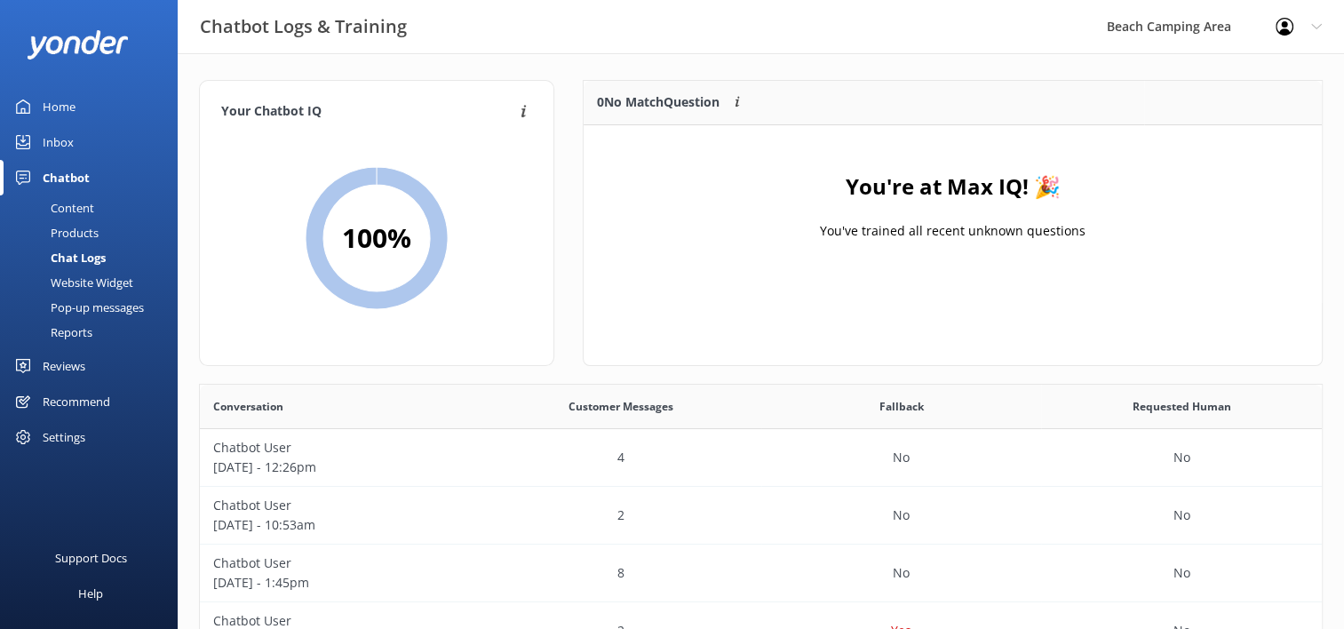
click at [105, 282] on div "Website Widget" at bounding box center [72, 282] width 123 height 25
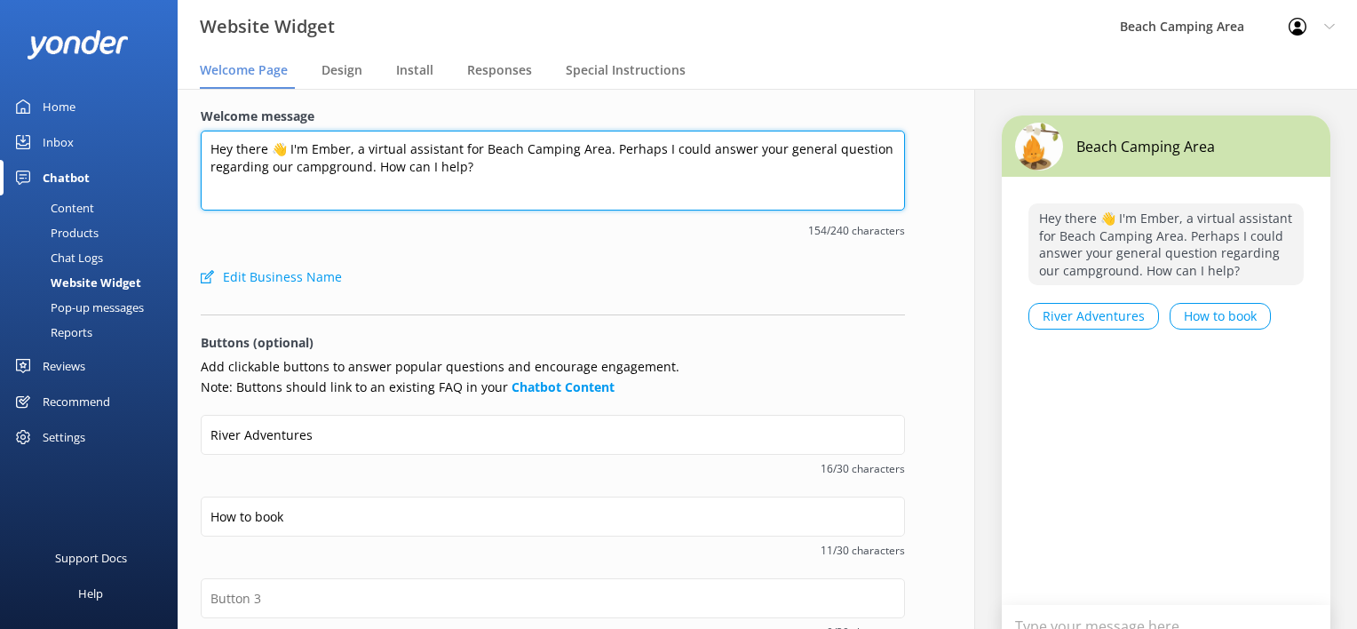
click at [872, 153] on textarea "Hey there 👋 I'm Ember, a virtual assistant for Beach Camping Area. Perhaps I co…" at bounding box center [553, 171] width 704 height 80
type textarea "Hey there 👋 I'm Ember, a virtual assistant for Beach Camping Area. Perhaps I co…"
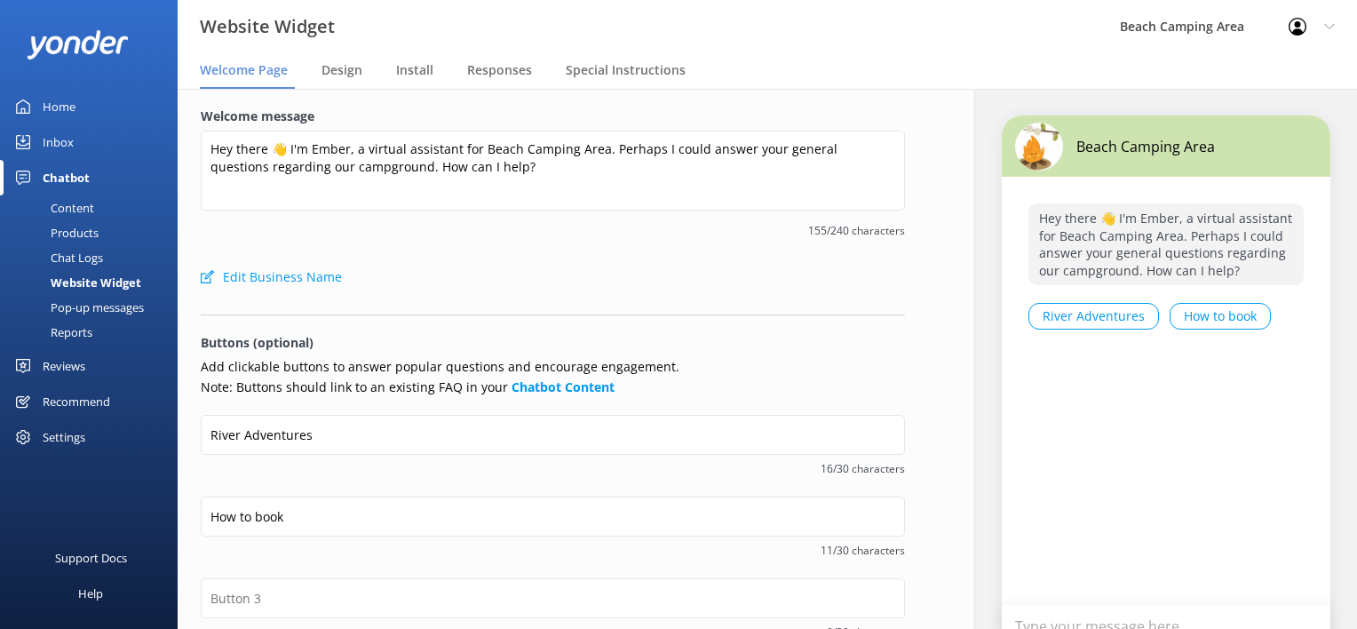
click at [532, 240] on div "Welcome message Hey there 👋 I'm Ember, a virtual assistant for Beach Camping Ar…" at bounding box center [553, 183] width 704 height 153
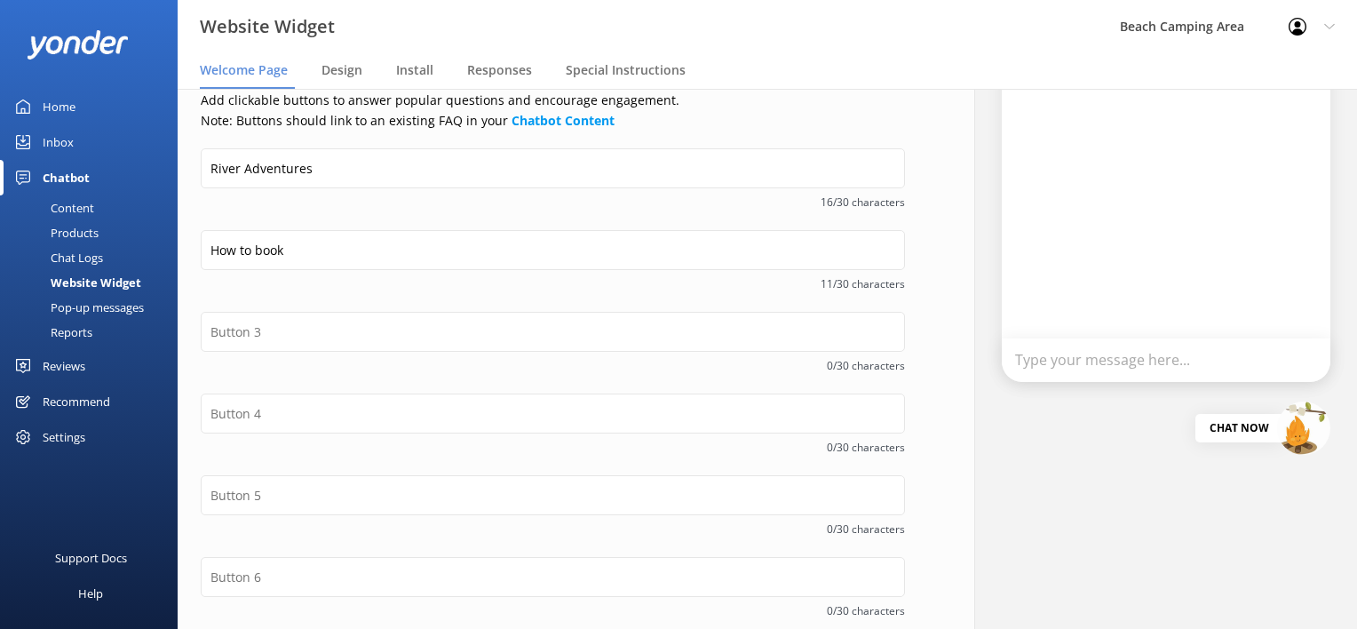
scroll to position [355, 0]
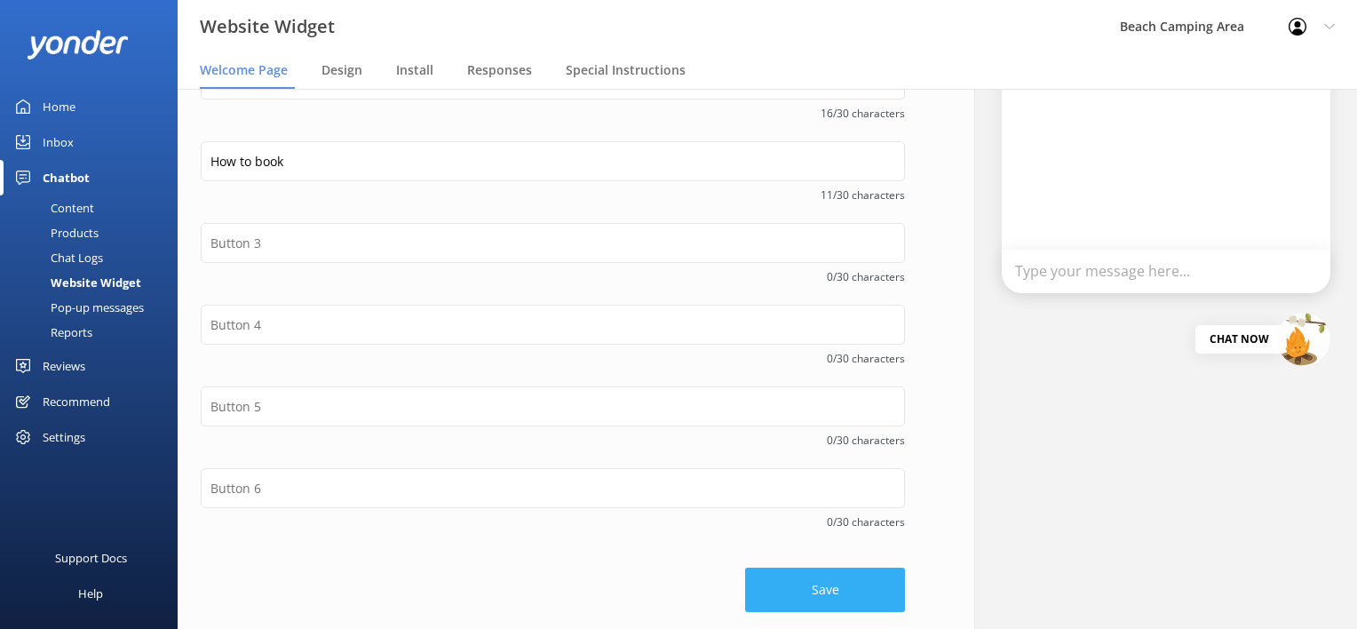
click at [790, 604] on button "Save" at bounding box center [825, 589] width 160 height 44
